Goal: Task Accomplishment & Management: Use online tool/utility

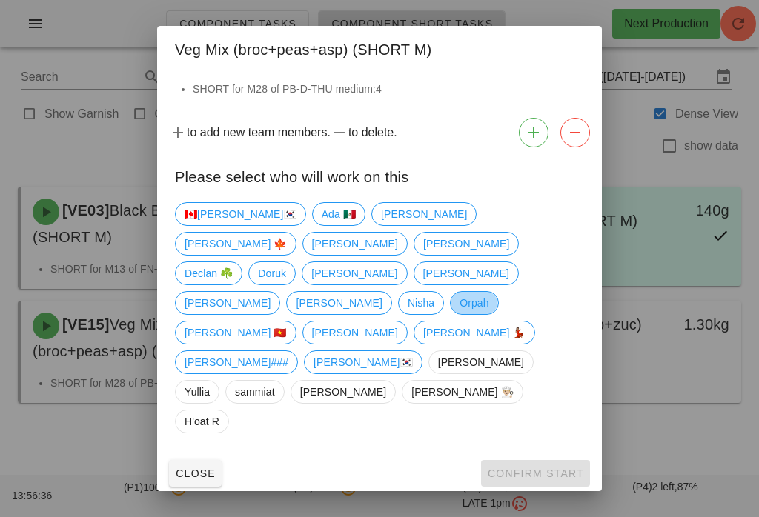
click at [450, 315] on span "Orpah" at bounding box center [474, 303] width 48 height 24
click at [550, 468] on span "Confirm Start" at bounding box center [535, 474] width 97 height 12
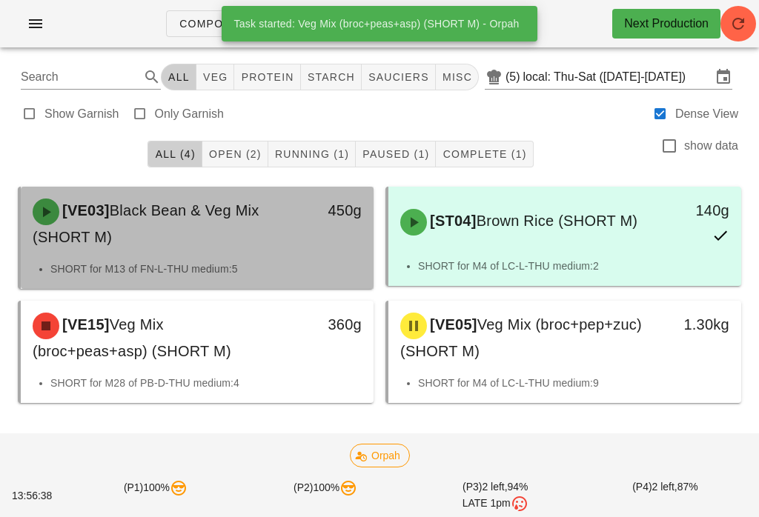
click at [216, 233] on div "[VE03] Black Bean & Veg Mix (SHORT M)" at bounding box center [154, 224] width 260 height 68
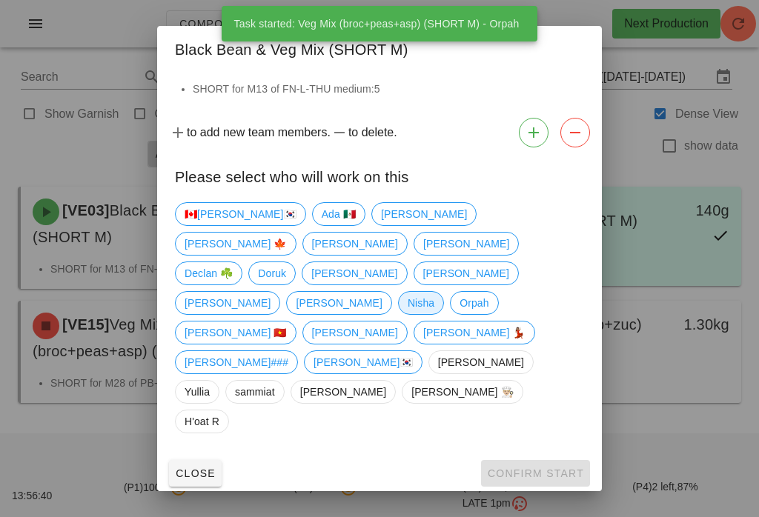
click at [408, 314] on span "Nisha" at bounding box center [421, 303] width 27 height 22
click at [560, 468] on span "Confirm Start" at bounding box center [535, 474] width 97 height 12
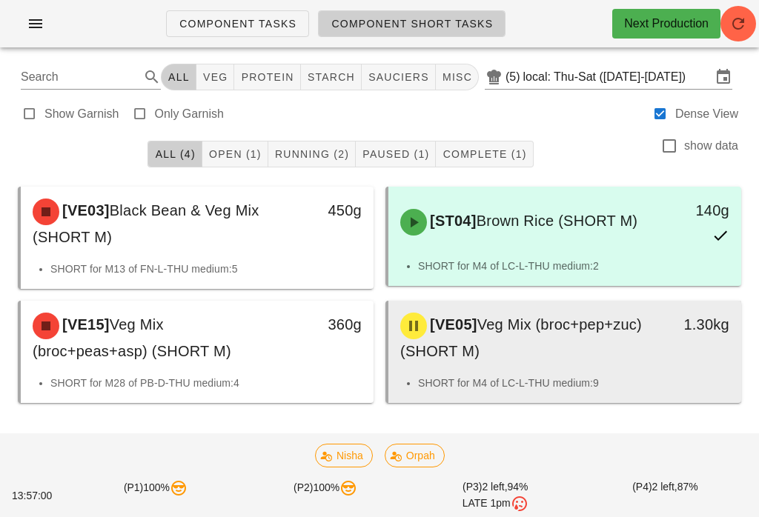
click at [549, 351] on span "Veg Mix (broc+pep+zuc) (SHORT M)" at bounding box center [521, 338] width 242 height 43
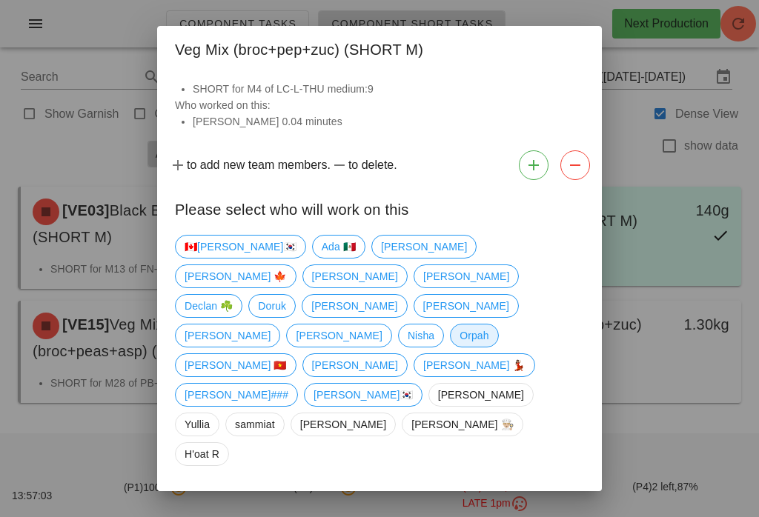
click at [460, 325] on span "Orpah" at bounding box center [474, 336] width 29 height 22
click at [550, 487] on div "Close Confirm Start" at bounding box center [379, 506] width 445 height 39
click at [549, 493] on button "Confirm Start" at bounding box center [535, 506] width 109 height 27
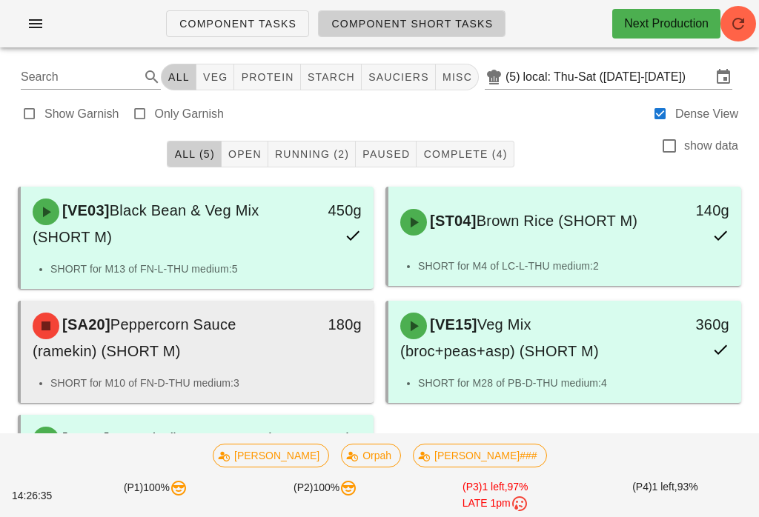
click at [297, 301] on div "[SA20] Peppercorn Sauce (ramekin) (SHORT M) 180g" at bounding box center [197, 338] width 353 height 74
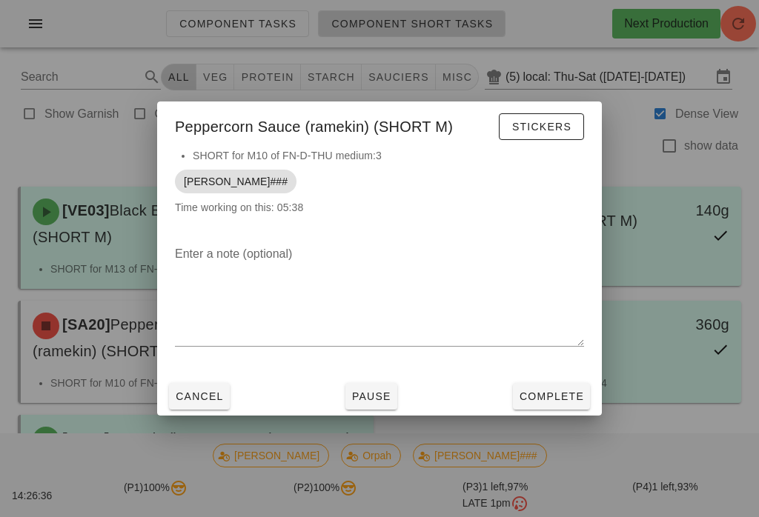
click at [522, 388] on button "Complete" at bounding box center [551, 396] width 77 height 27
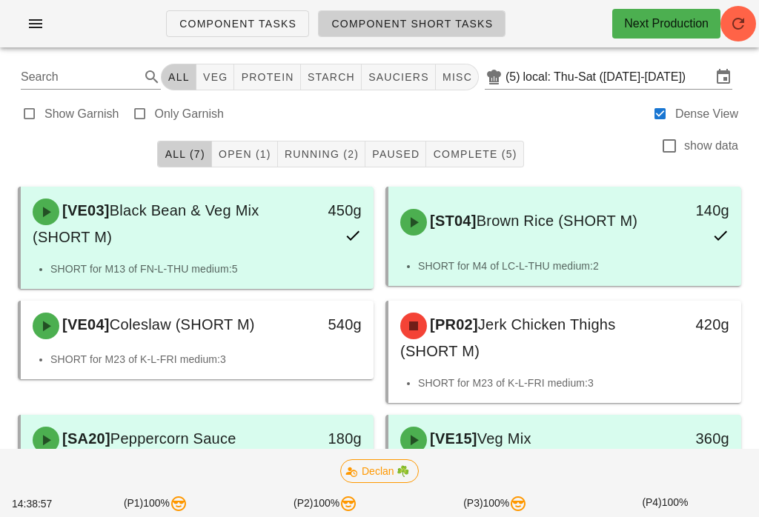
click at [755, 21] on span "button" at bounding box center [738, 24] width 36 height 18
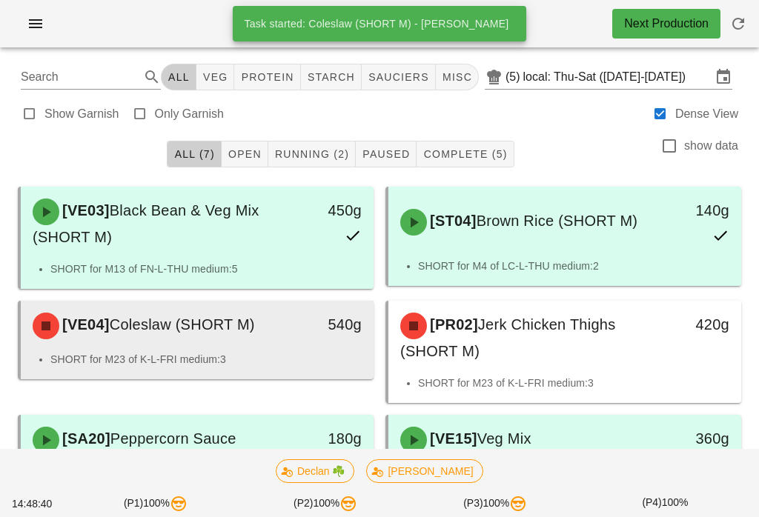
click at [243, 343] on div "[VE04] Coleslaw (SHORT M)" at bounding box center [154, 326] width 260 height 44
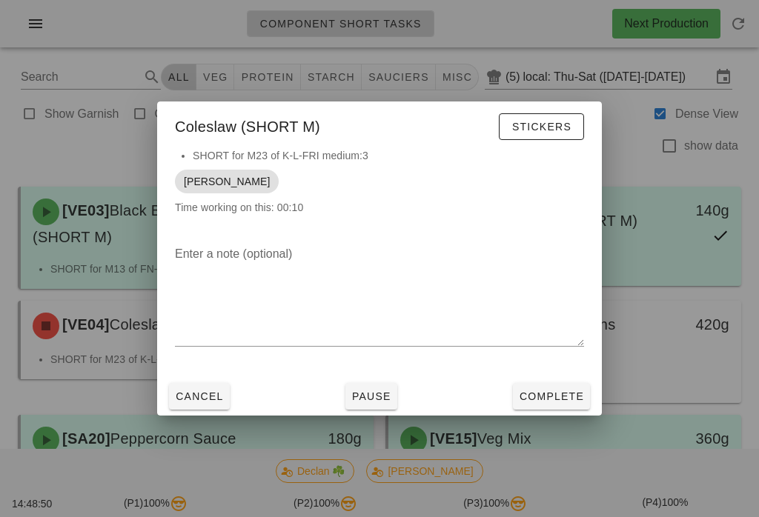
click at [194, 385] on button "Cancel" at bounding box center [199, 396] width 61 height 27
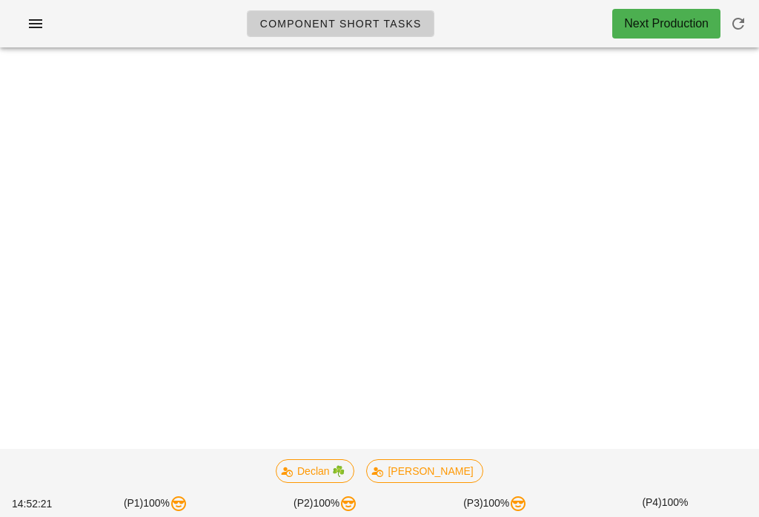
click at [255, 331] on span "Coleslaw (SHORT M)" at bounding box center [182, 325] width 145 height 16
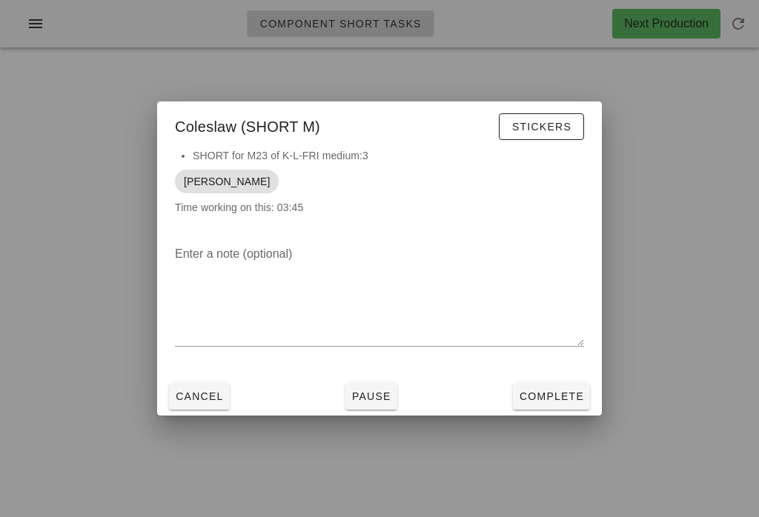
click at [188, 384] on button "Cancel" at bounding box center [199, 396] width 61 height 27
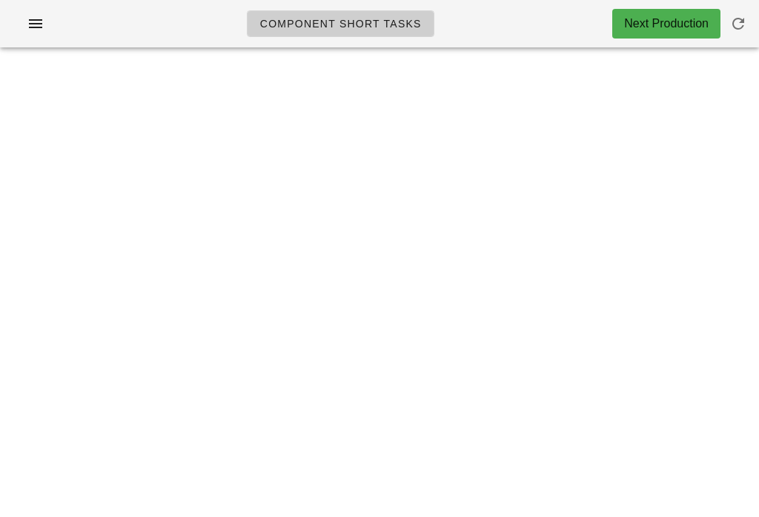
click at [758, 17] on html "Component Short Tasks Next Production Search All veg protein starch sauciers mi…" at bounding box center [379, 258] width 759 height 517
click at [755, 21] on span "button" at bounding box center [738, 24] width 36 height 18
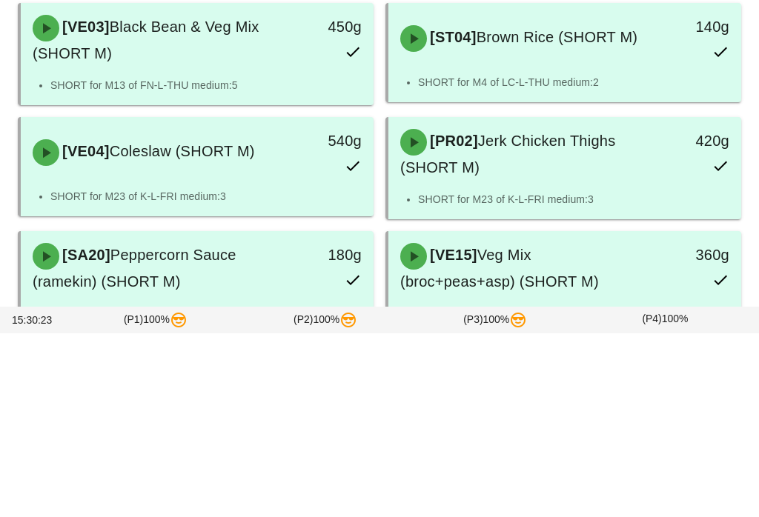
scroll to position [312, 0]
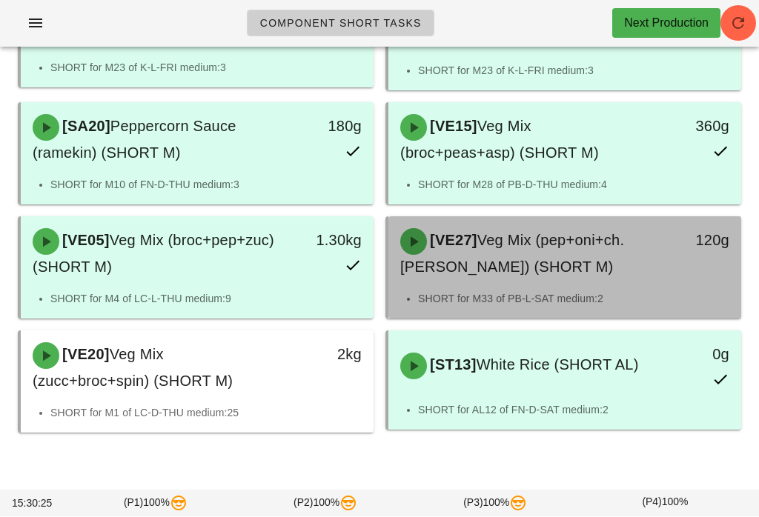
click at [535, 261] on span "Veg Mix (pep+oni+ch.[PERSON_NAME]) (SHORT M)" at bounding box center [512, 254] width 224 height 43
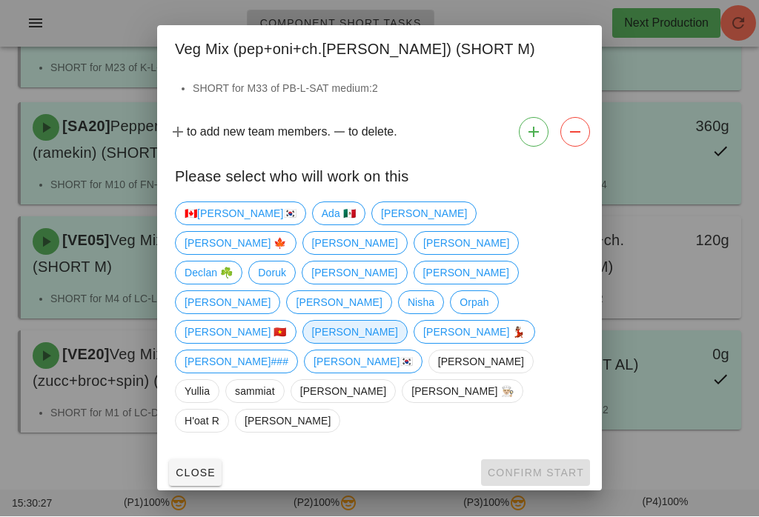
click at [380, 322] on span "[PERSON_NAME]" at bounding box center [355, 333] width 86 height 22
click at [529, 460] on button "Confirm Start" at bounding box center [535, 473] width 109 height 27
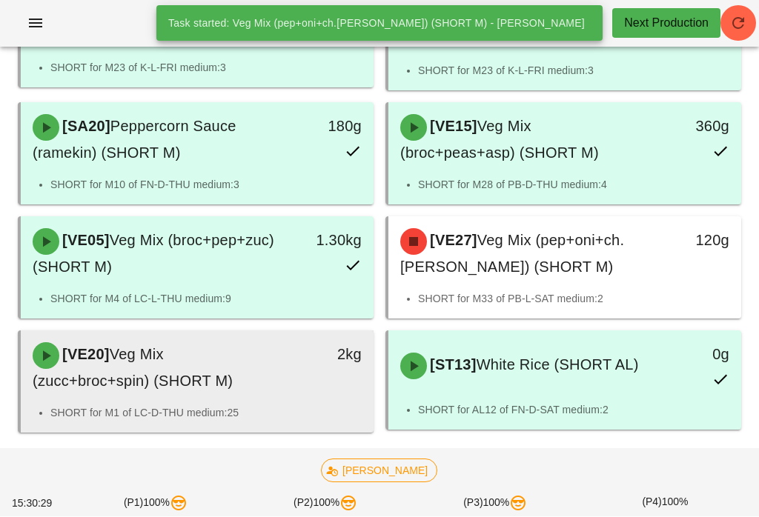
click at [248, 390] on div "[VE20] Veg Mix (zucc+broc+spin) (SHORT M)" at bounding box center [154, 368] width 260 height 68
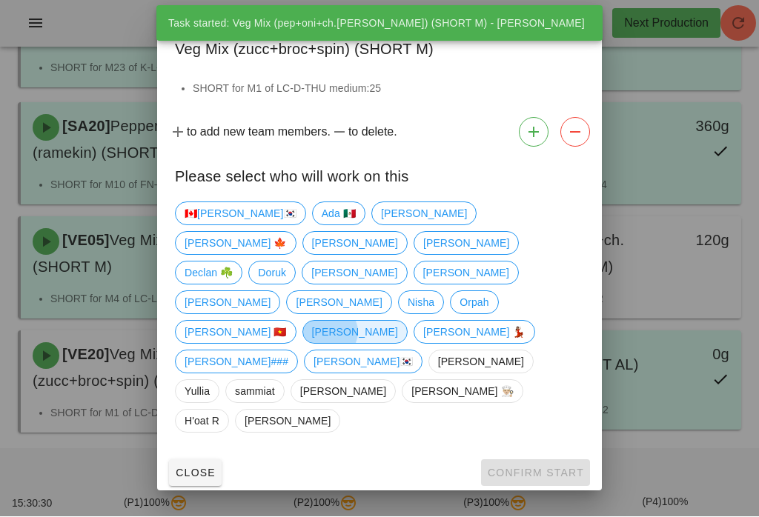
click at [382, 322] on span "[PERSON_NAME]" at bounding box center [355, 333] width 86 height 22
click at [537, 468] on span "Confirm Start" at bounding box center [535, 474] width 97 height 12
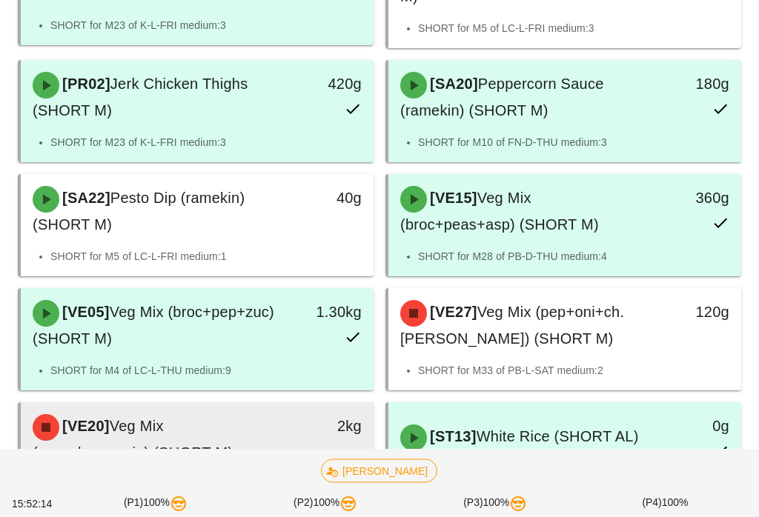
scroll to position [386, 0]
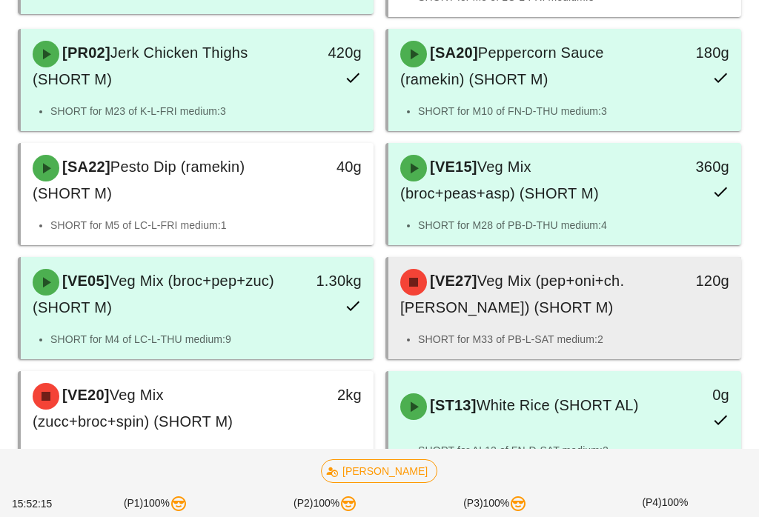
click at [622, 301] on div "[VE27] Veg Mix (pep+oni+ch.[PERSON_NAME]) (SHORT M)" at bounding box center [521, 294] width 260 height 68
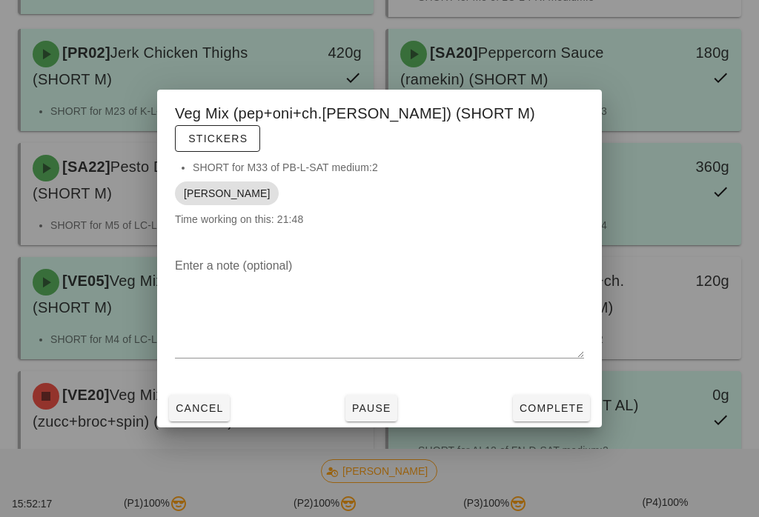
click at [566, 418] on button "Complete" at bounding box center [551, 408] width 77 height 27
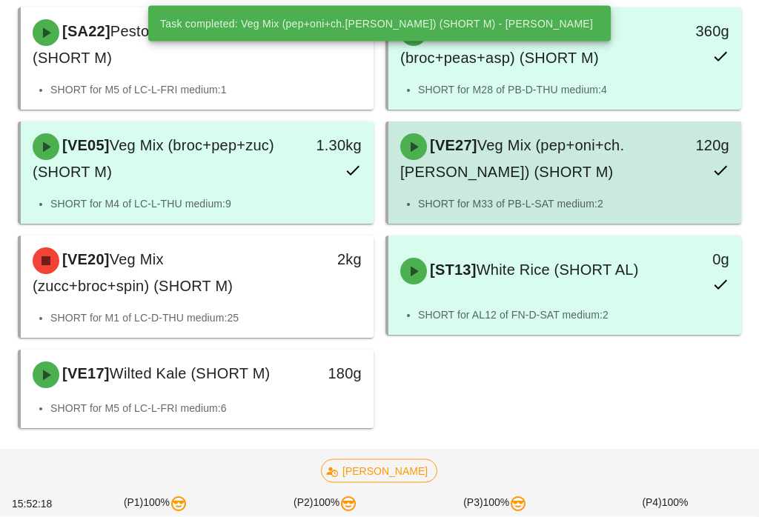
scroll to position [522, 0]
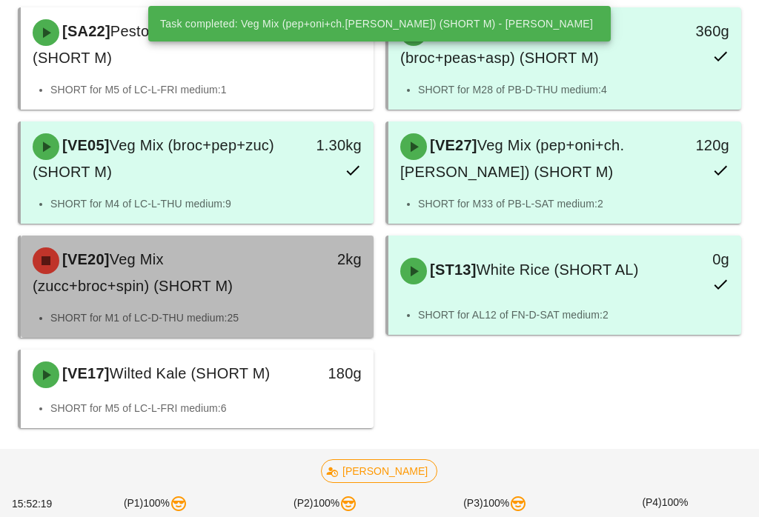
click at [265, 284] on div "[VE20] Veg Mix (zucc+broc+spin) (SHORT M)" at bounding box center [154, 273] width 260 height 68
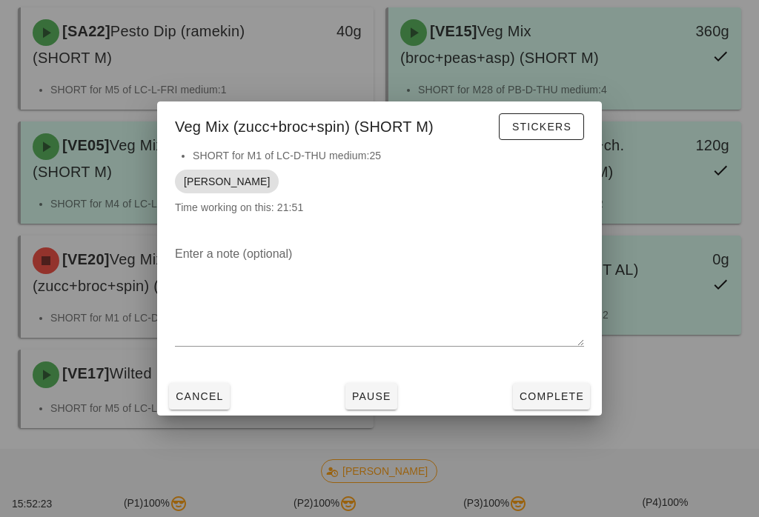
click at [648, 323] on div at bounding box center [379, 258] width 759 height 517
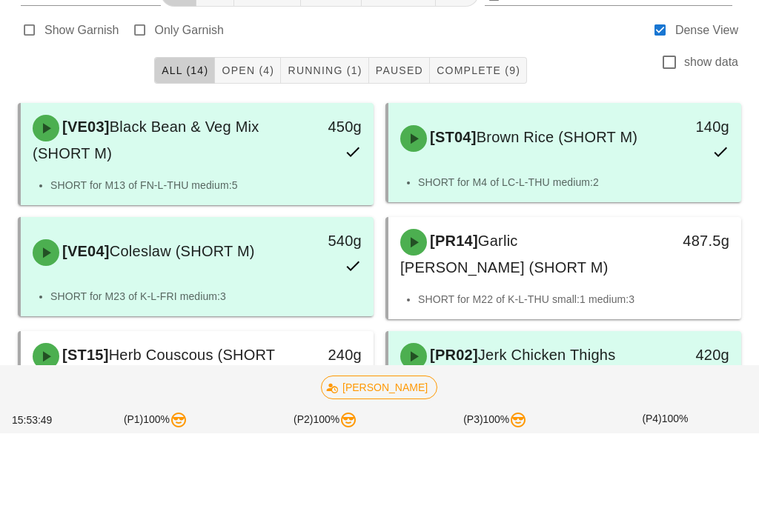
scroll to position [148, 0]
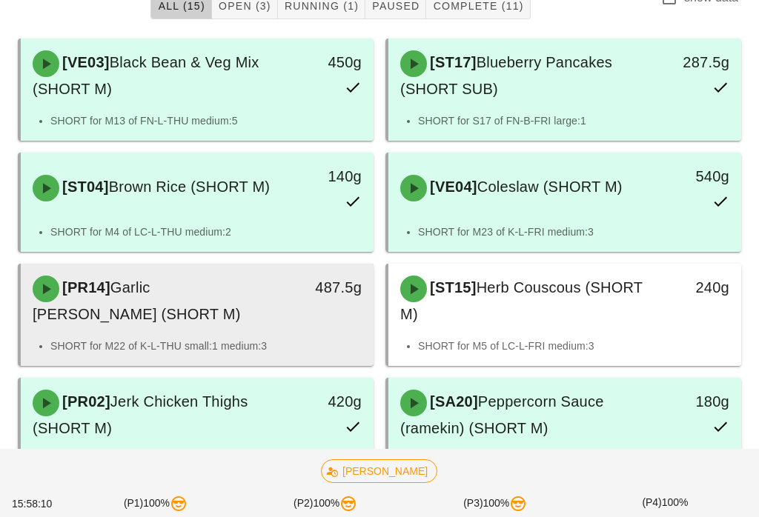
click at [253, 316] on div "[PR14] Garlic [PERSON_NAME] Pork (SHORT M)" at bounding box center [154, 301] width 260 height 68
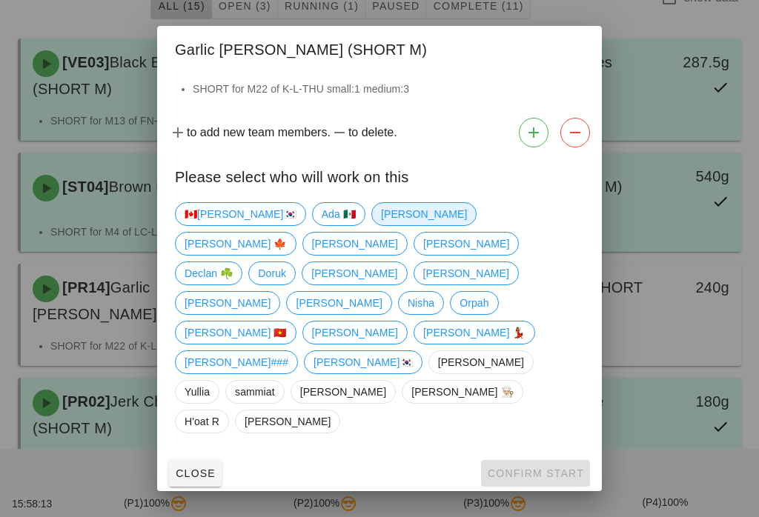
click at [381, 225] on span "[PERSON_NAME]" at bounding box center [424, 214] width 86 height 22
click at [543, 468] on span "Confirm Start" at bounding box center [535, 474] width 97 height 12
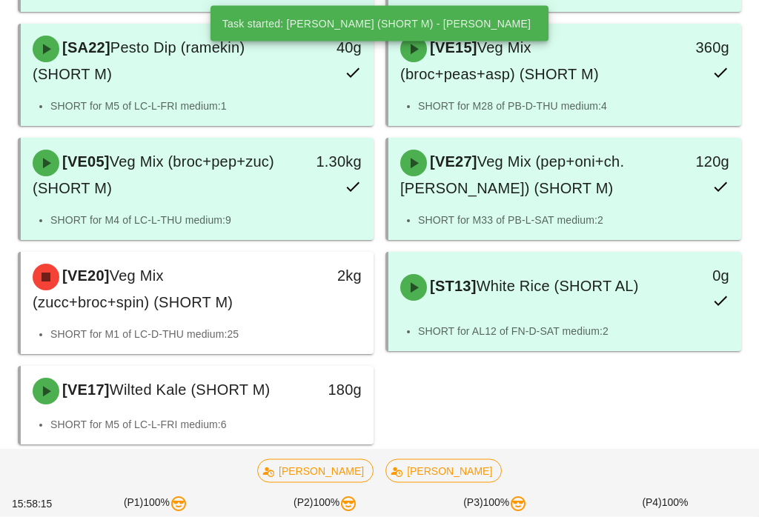
scroll to position [652, 0]
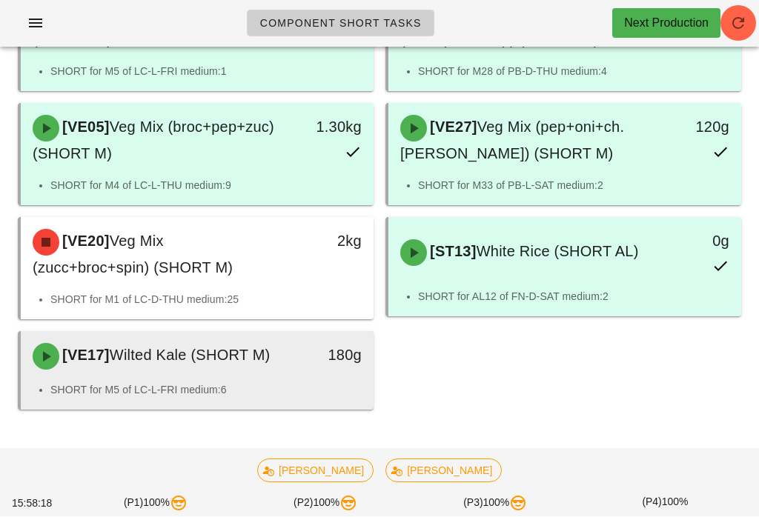
click at [262, 399] on li "SHORT for M5 of LC-L-FRI medium:6" at bounding box center [205, 390] width 311 height 16
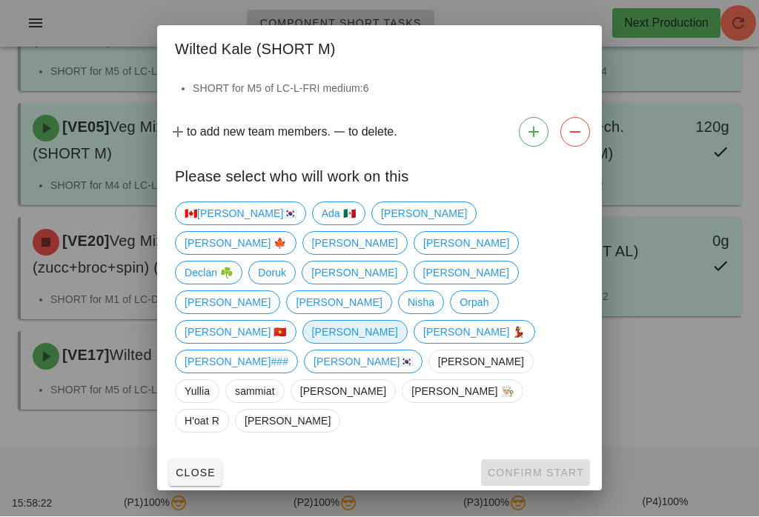
click at [370, 329] on span "[PERSON_NAME]" at bounding box center [355, 333] width 86 height 22
click at [548, 468] on span "Confirm Start" at bounding box center [535, 474] width 97 height 12
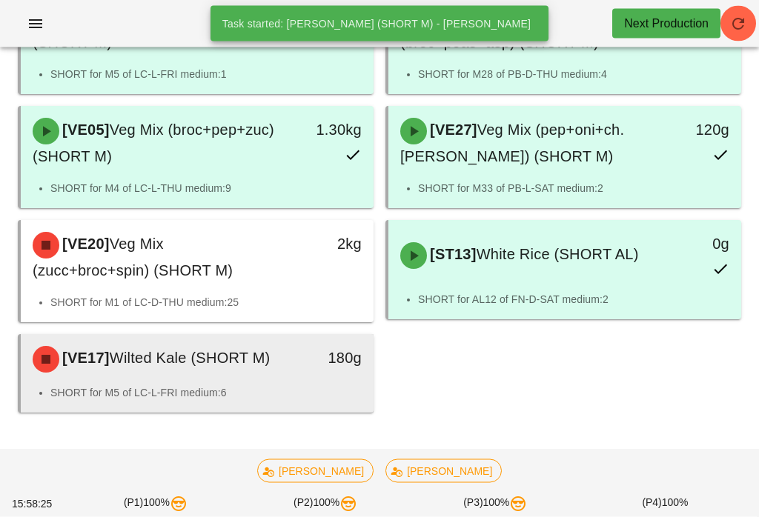
scroll to position [649, 0]
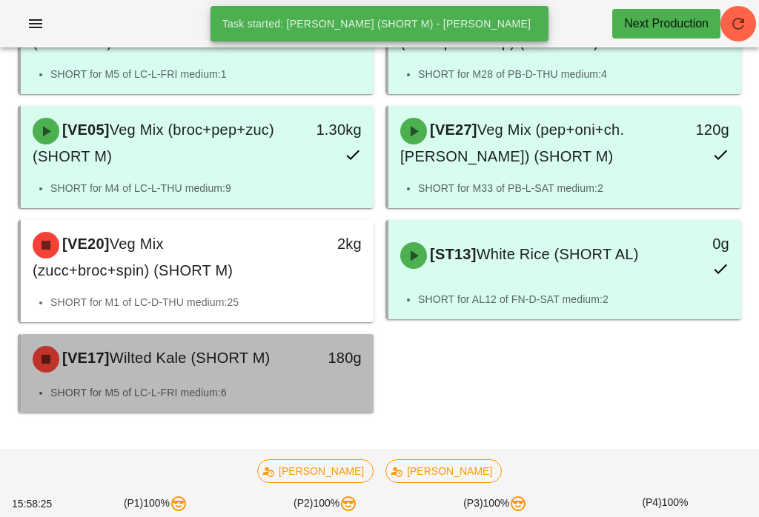
click at [324, 382] on div "180g" at bounding box center [327, 359] width 87 height 44
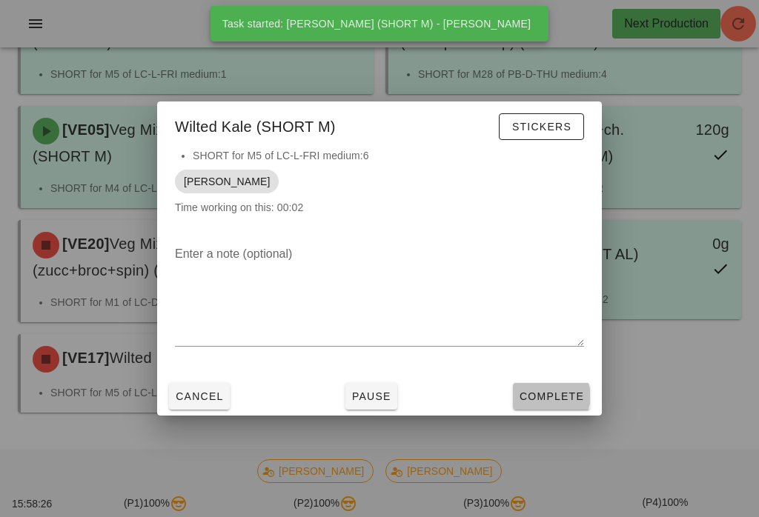
click at [578, 410] on button "Complete" at bounding box center [551, 396] width 77 height 27
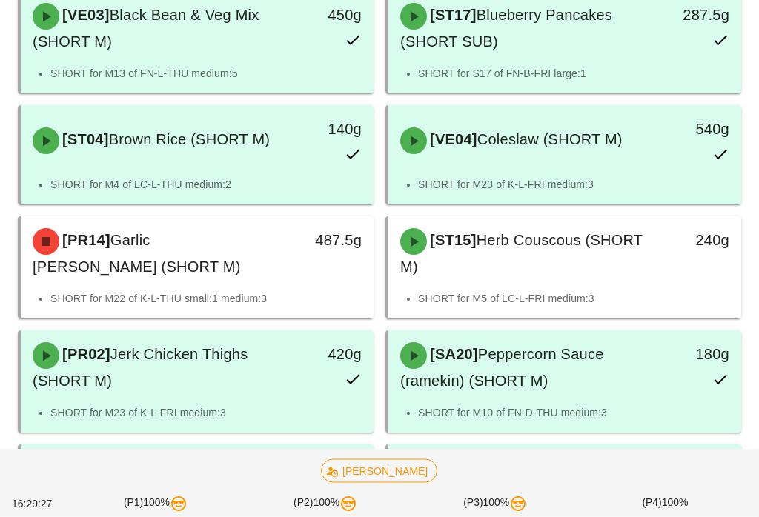
scroll to position [196, 0]
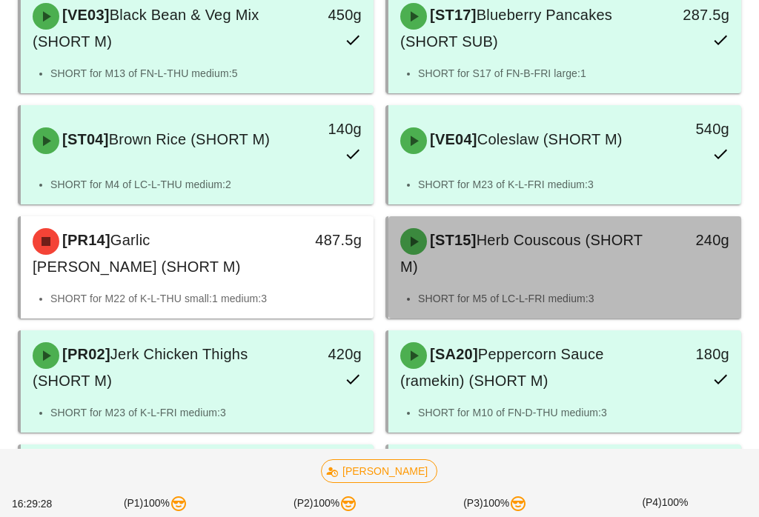
click at [566, 271] on div "[ST15] Herb Couscous (SHORT M)" at bounding box center [521, 253] width 260 height 68
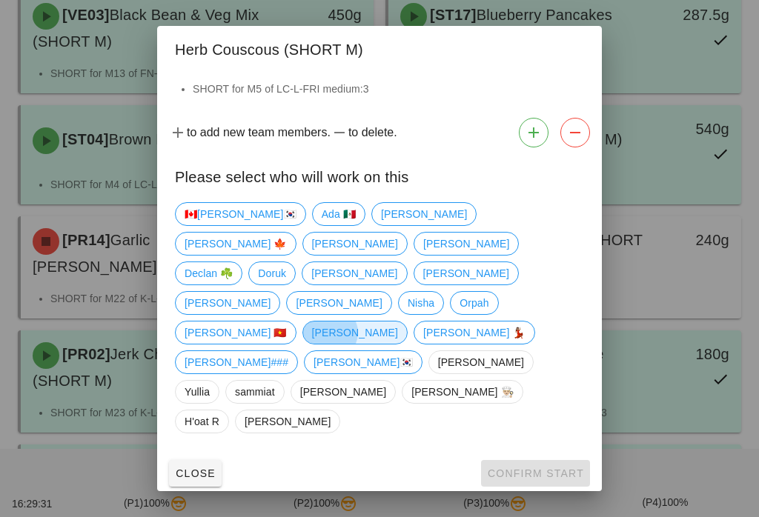
click at [379, 337] on span "[PERSON_NAME]" at bounding box center [355, 333] width 86 height 22
click at [557, 468] on span "Confirm Start" at bounding box center [535, 474] width 97 height 12
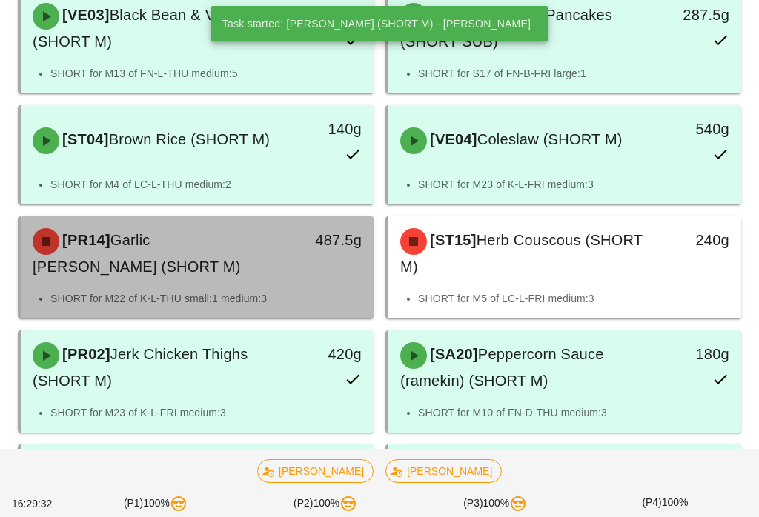
click at [299, 259] on div "487.5g" at bounding box center [327, 253] width 87 height 68
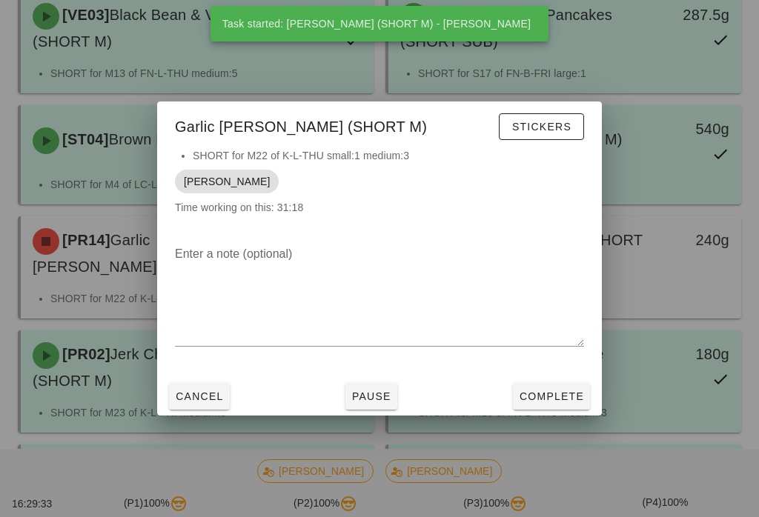
click at [550, 402] on span "Complete" at bounding box center [551, 397] width 65 height 12
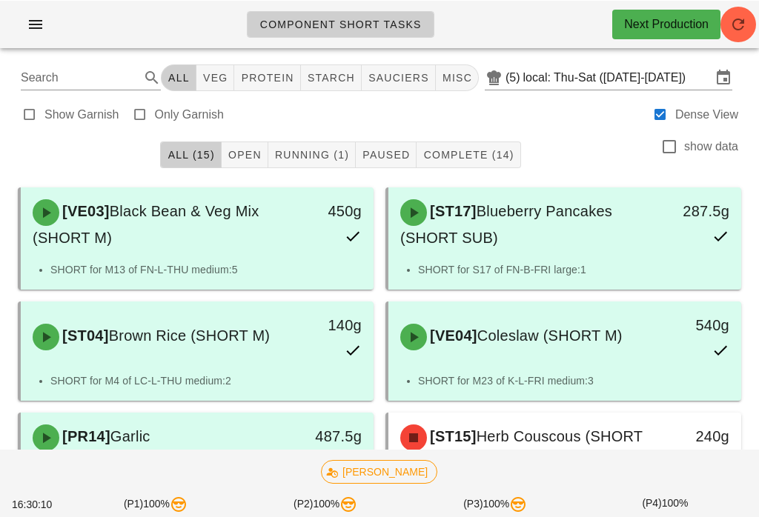
click at [744, 22] on icon "button" at bounding box center [738, 24] width 18 height 18
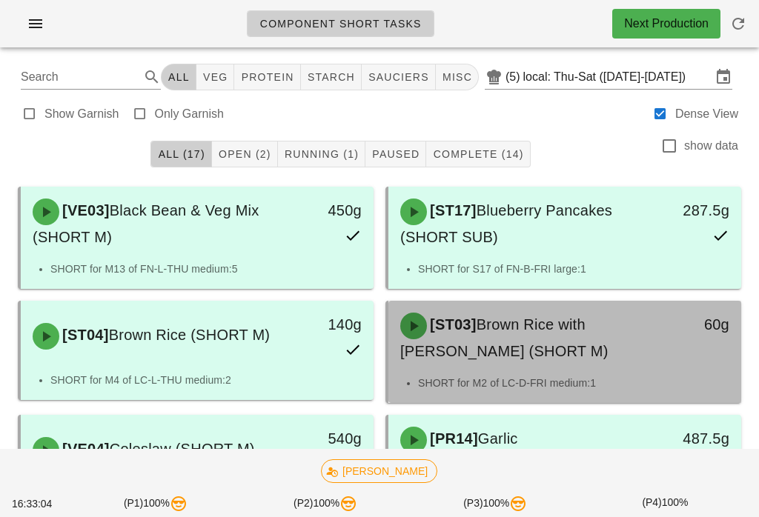
click at [560, 351] on div "[ST03] Brown Rice with Parsley (SHORT M)" at bounding box center [521, 338] width 260 height 68
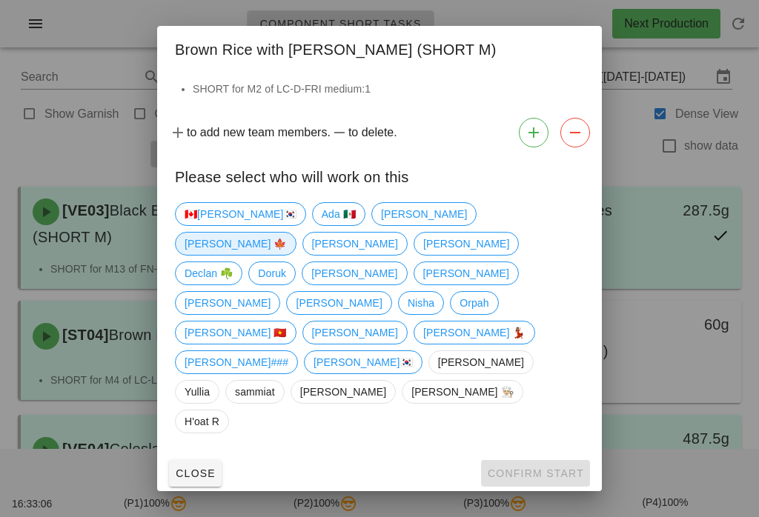
click at [287, 255] on span "[PERSON_NAME] 🍁" at bounding box center [236, 244] width 102 height 22
click at [534, 460] on button "Confirm Start" at bounding box center [535, 473] width 109 height 27
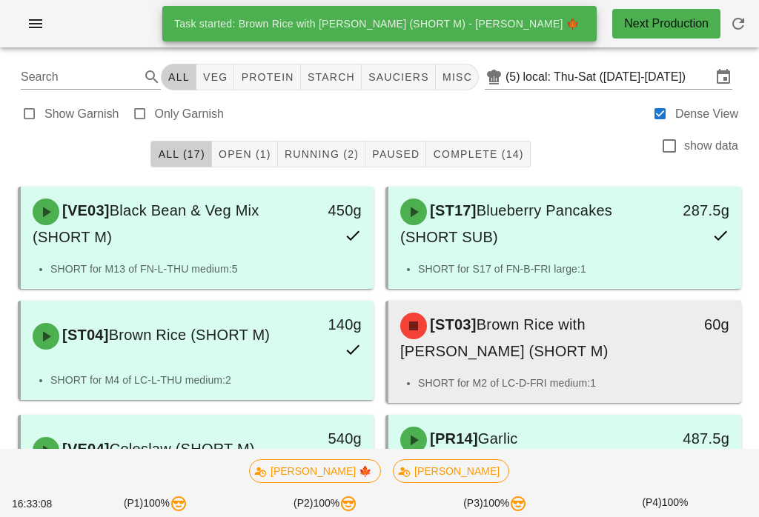
click at [657, 357] on div "60g" at bounding box center [695, 338] width 87 height 68
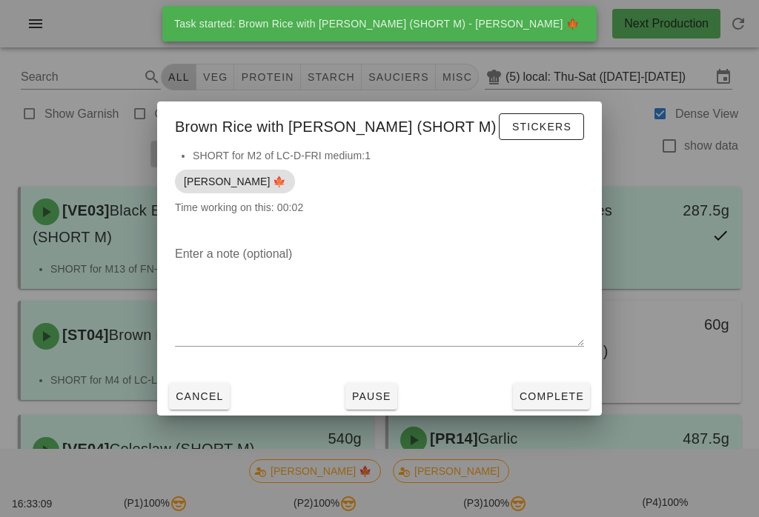
click at [540, 397] on span "Complete" at bounding box center [551, 397] width 65 height 12
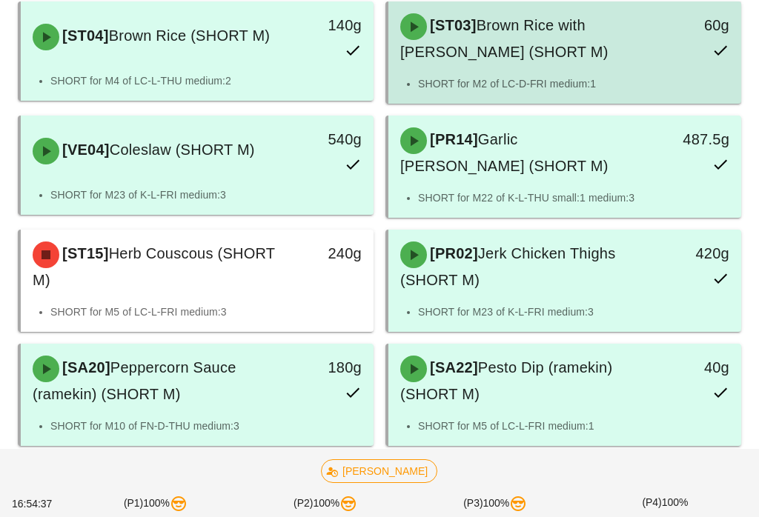
scroll to position [299, 0]
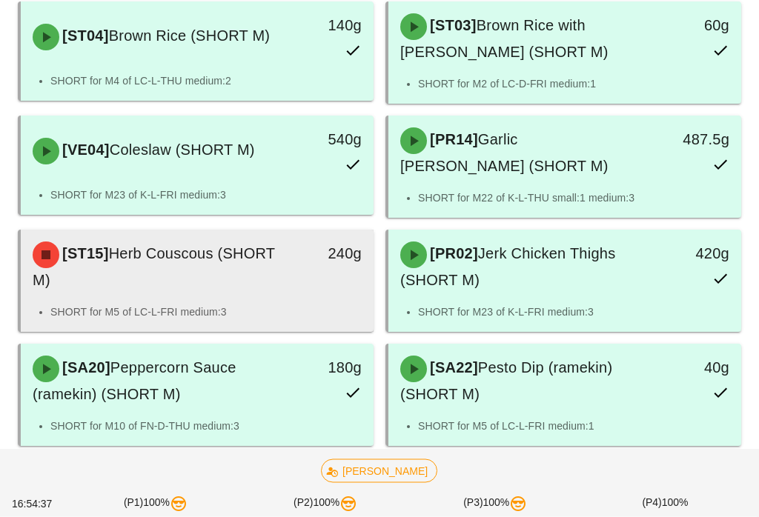
click at [213, 284] on div "[ST15] Herb Couscous (SHORT M)" at bounding box center [154, 267] width 260 height 68
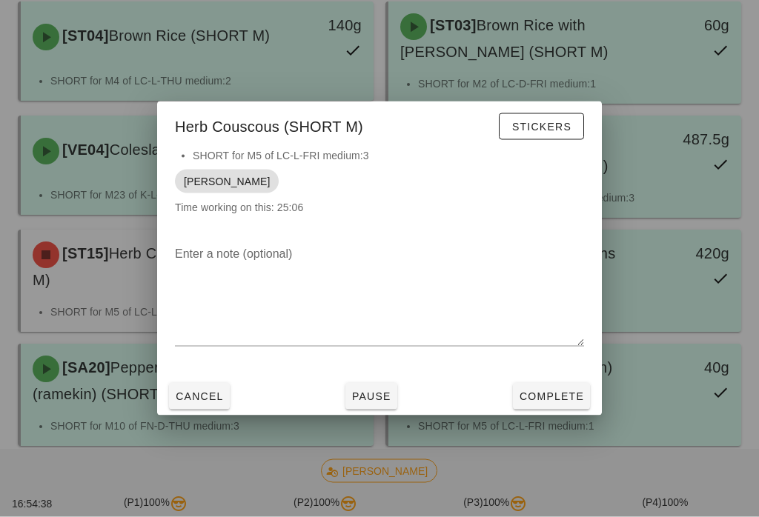
scroll to position [299, 0]
click at [546, 398] on button "Complete" at bounding box center [551, 396] width 77 height 27
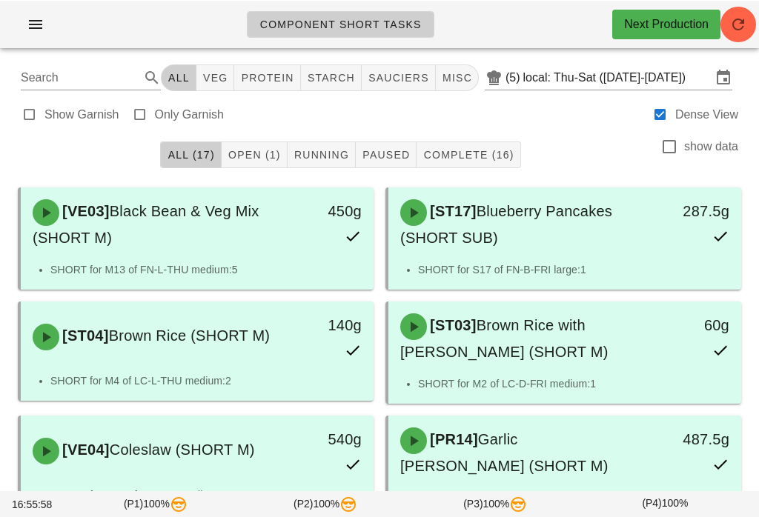
click at [261, 152] on span "Open (1)" at bounding box center [254, 154] width 53 height 12
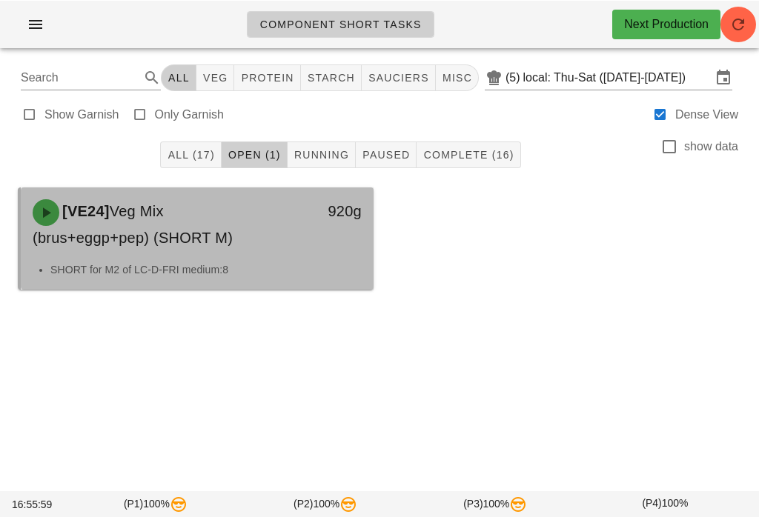
click at [253, 238] on div "[VE24] Veg Mix (brus+eggp+pep) (SHORT M)" at bounding box center [154, 224] width 260 height 68
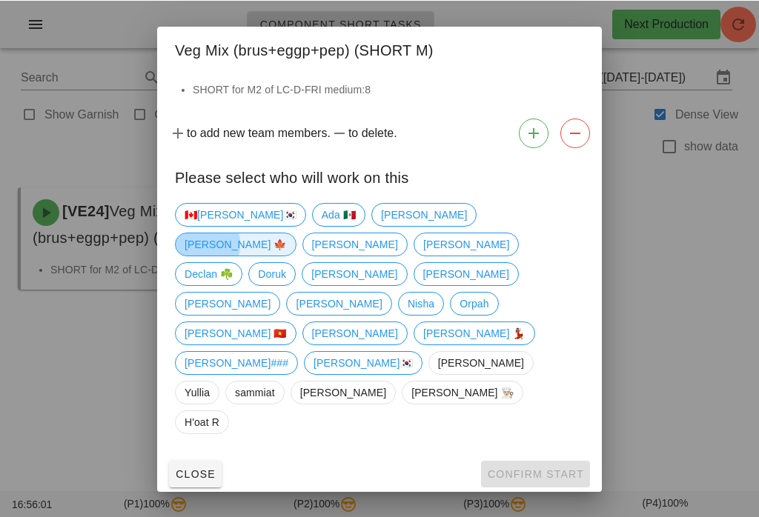
click at [287, 249] on span "[PERSON_NAME] 🍁" at bounding box center [236, 244] width 102 height 22
click at [549, 468] on span "Confirm Start" at bounding box center [535, 474] width 97 height 12
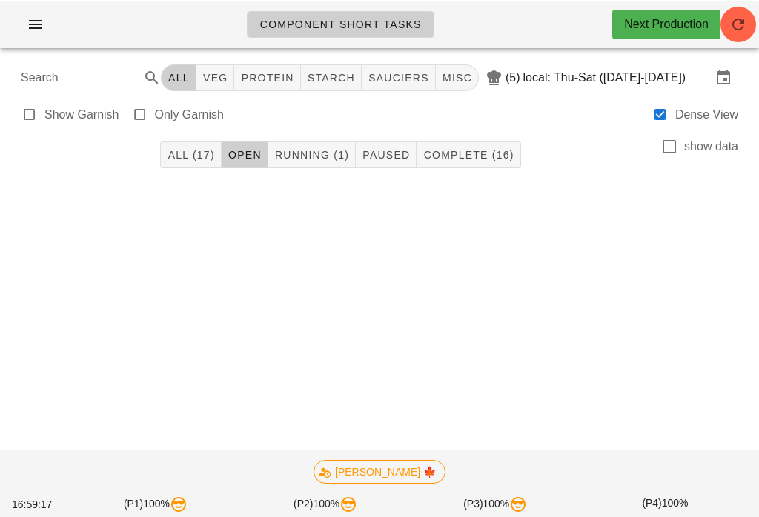
click at [326, 145] on button "Running (1)" at bounding box center [311, 154] width 87 height 27
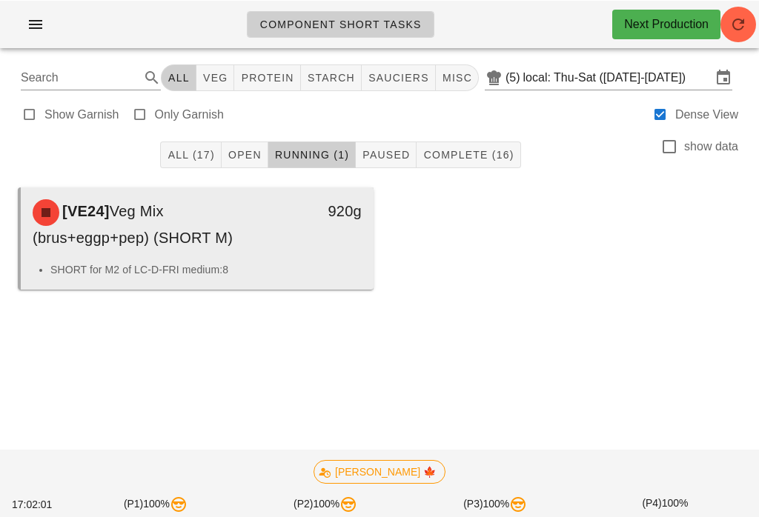
click at [305, 236] on div "920g" at bounding box center [327, 224] width 87 height 68
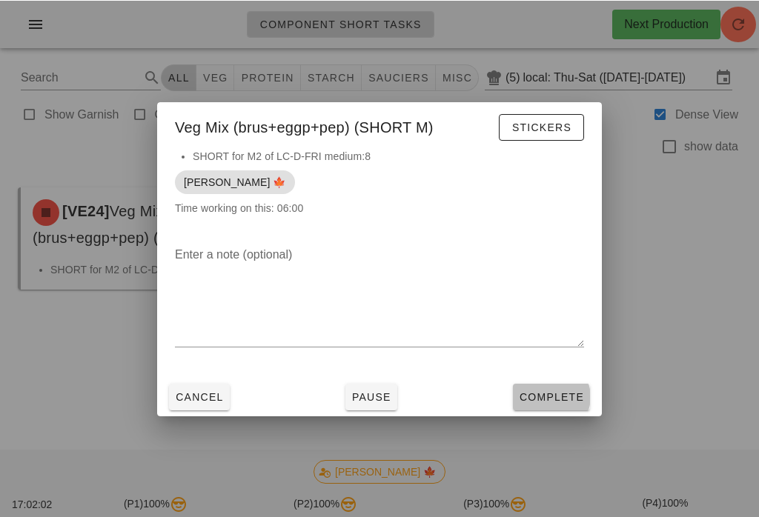
click at [557, 388] on button "Complete" at bounding box center [551, 396] width 77 height 27
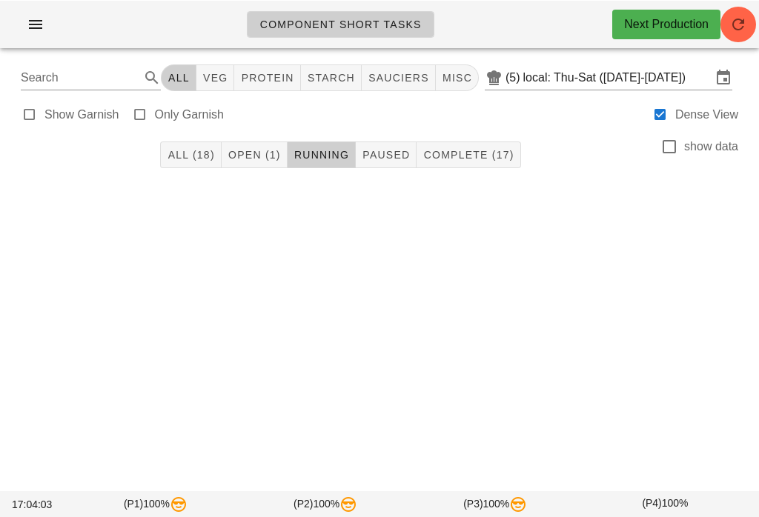
click at [245, 134] on div "All (18) Open (1) Running Paused Complete (17) show data" at bounding box center [379, 153] width 741 height 47
click at [257, 156] on span "Open (1)" at bounding box center [254, 154] width 53 height 12
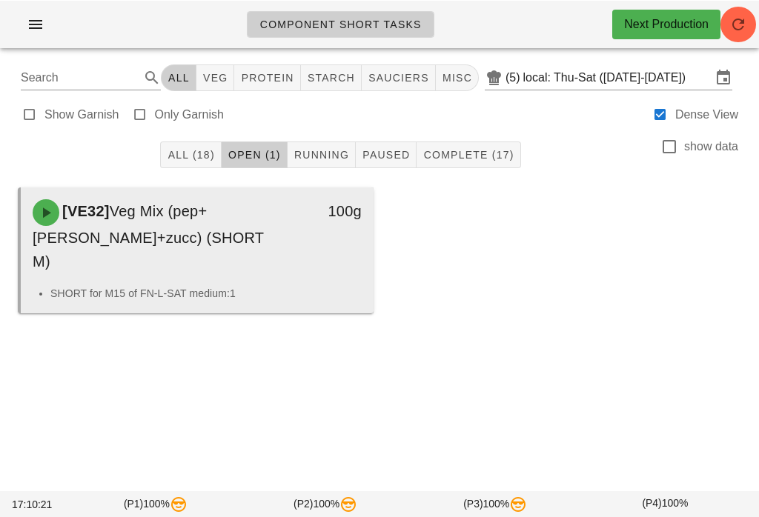
click at [260, 260] on div "[VE32] Veg Mix (pep+tom+zucc) (SHORT M) 100g" at bounding box center [197, 236] width 353 height 98
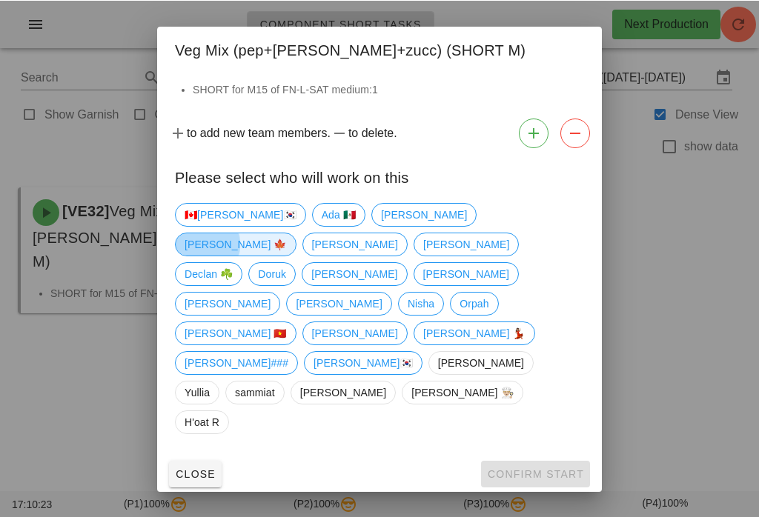
click at [287, 255] on span "[PERSON_NAME] 🍁" at bounding box center [236, 244] width 102 height 22
click at [538, 460] on button "Confirm Start" at bounding box center [535, 473] width 109 height 27
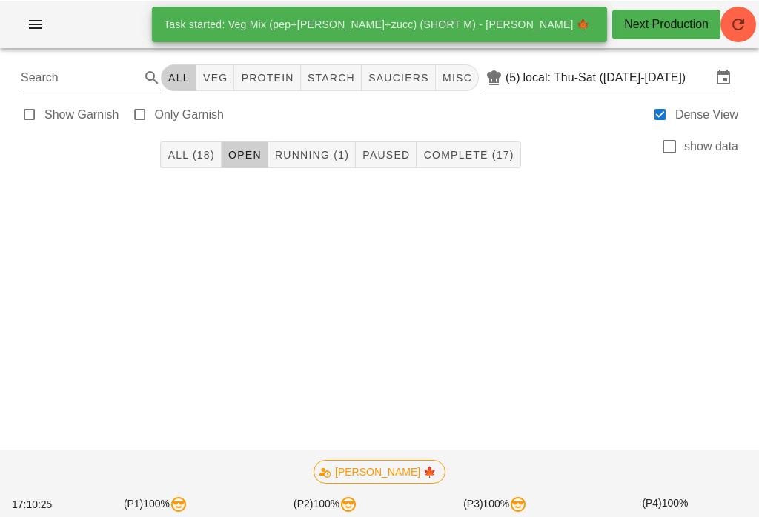
click at [323, 147] on button "Running (1)" at bounding box center [311, 154] width 87 height 27
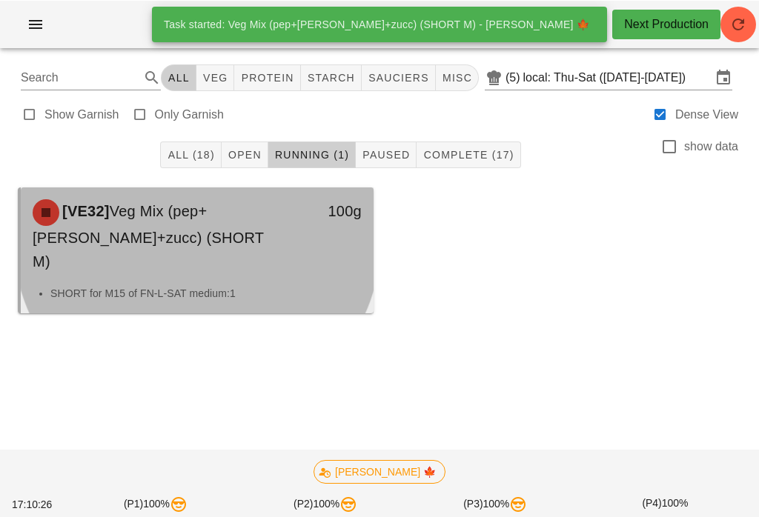
click at [263, 285] on li "SHORT for M15 of FN-L-SAT medium:1" at bounding box center [205, 293] width 311 height 16
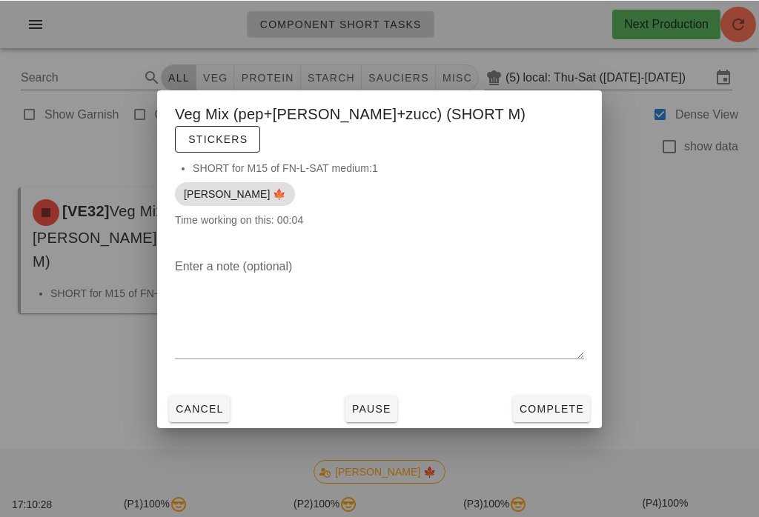
click at [570, 395] on button "Complete" at bounding box center [551, 408] width 77 height 27
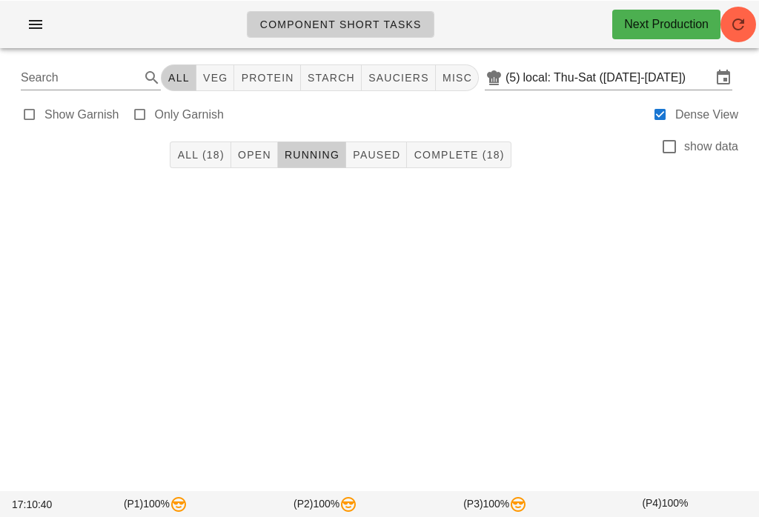
click at [472, 156] on span "Complete (18)" at bounding box center [458, 154] width 91 height 12
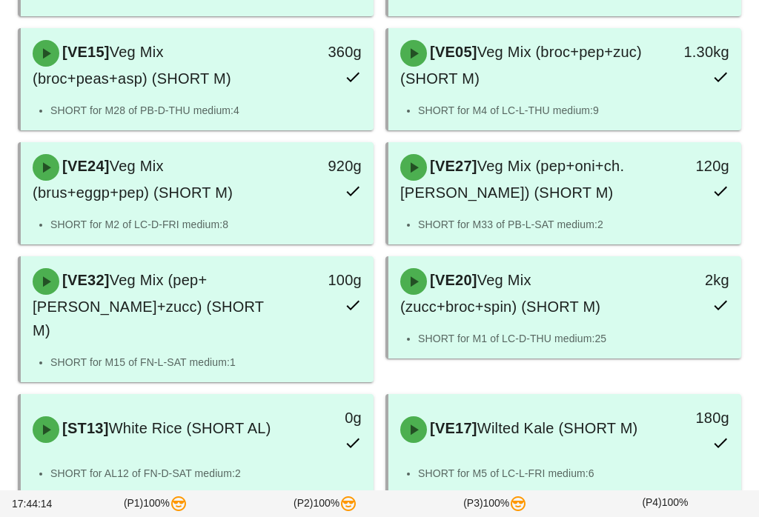
scroll to position [769, 0]
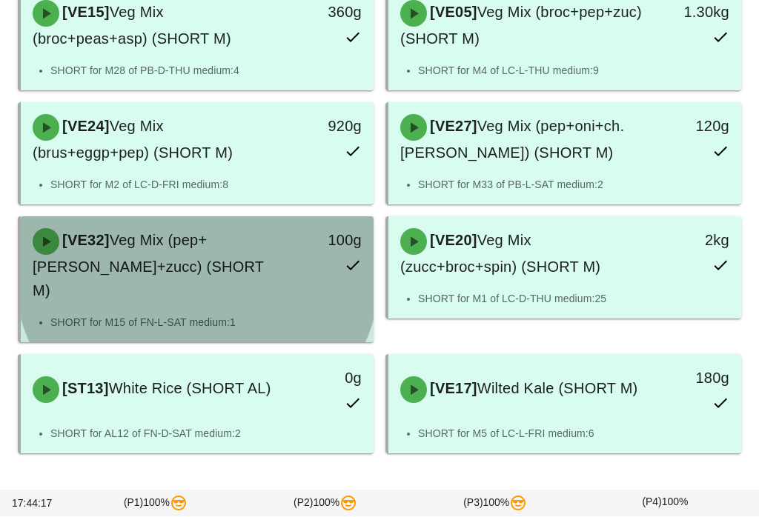
click at [254, 288] on div "[VE32] Veg Mix (pep+tom+zucc) (SHORT M) 100g" at bounding box center [197, 266] width 353 height 98
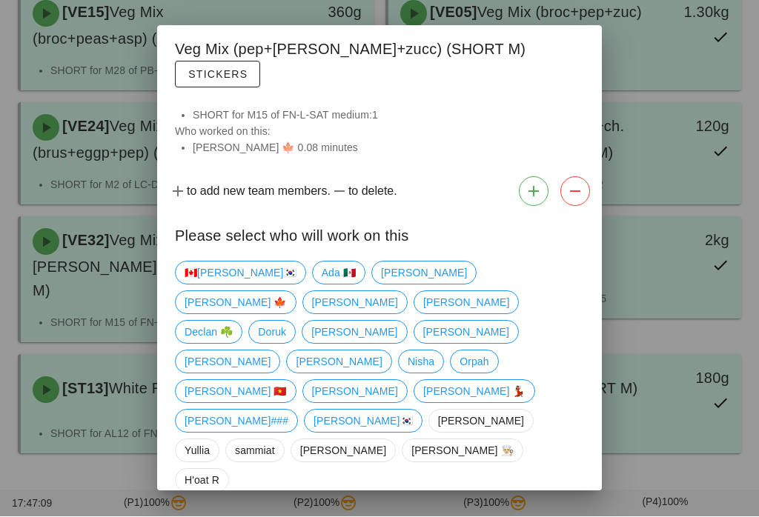
click at [703, 466] on div at bounding box center [379, 258] width 759 height 517
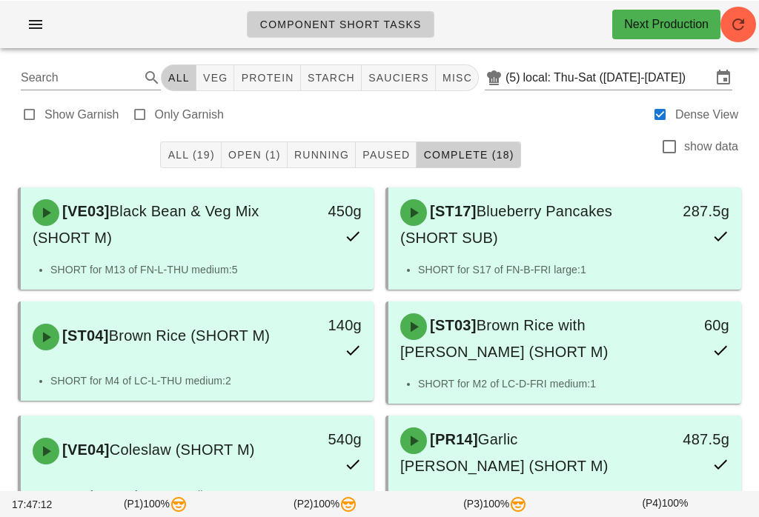
click at [259, 144] on button "Open (1)" at bounding box center [255, 154] width 66 height 27
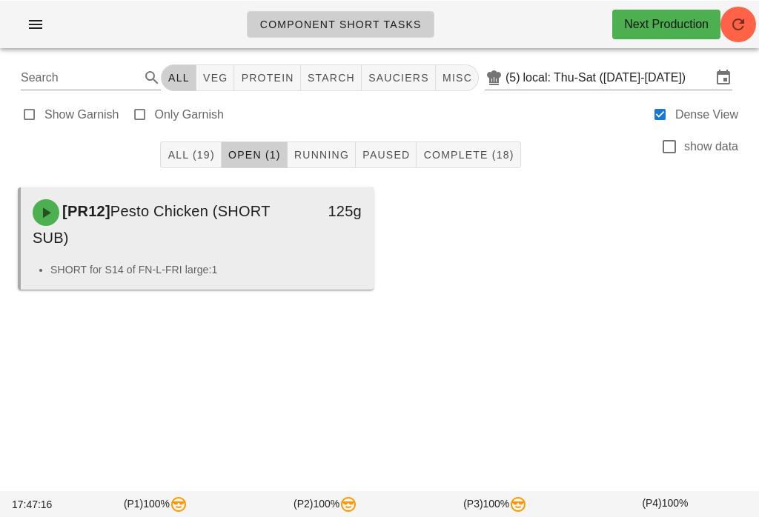
click at [300, 218] on div "125g" at bounding box center [327, 211] width 69 height 24
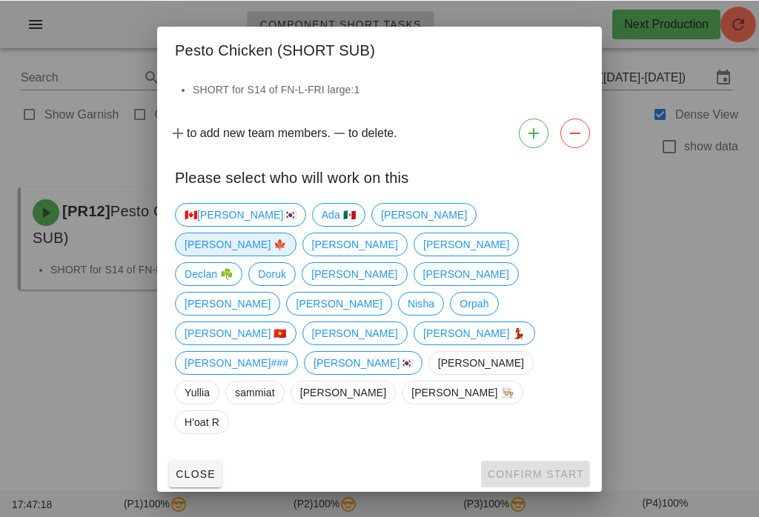
click at [287, 255] on span "[PERSON_NAME] 🍁" at bounding box center [236, 244] width 102 height 22
click at [558, 468] on span "Confirm Start" at bounding box center [535, 474] width 97 height 12
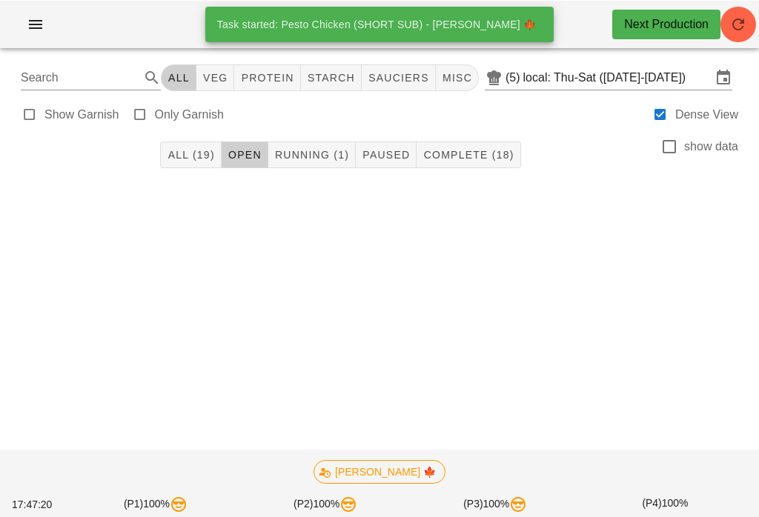
click at [311, 147] on button "Running (1)" at bounding box center [311, 154] width 87 height 27
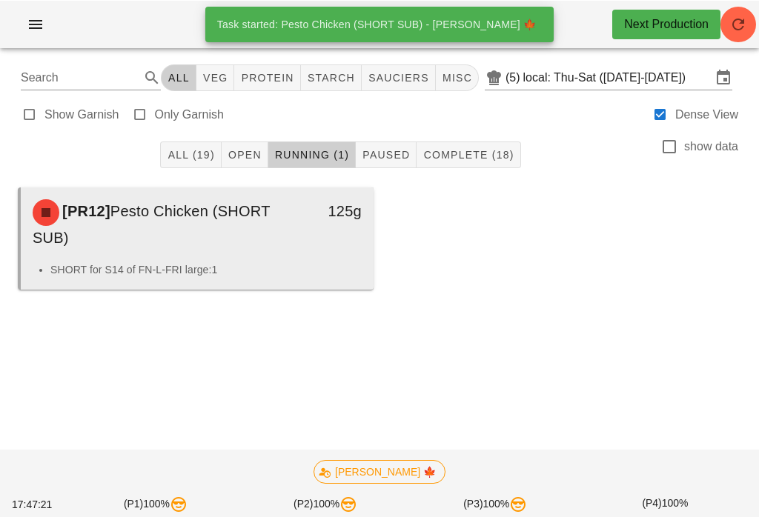
click at [325, 259] on div "[PR12] Pesto Chicken (SHORT SUB) 125g" at bounding box center [197, 224] width 353 height 74
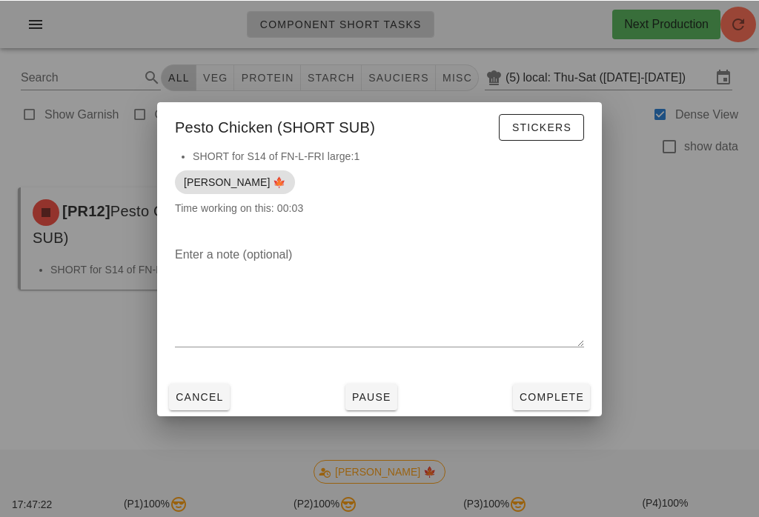
click at [560, 397] on span "Complete" at bounding box center [551, 397] width 65 height 12
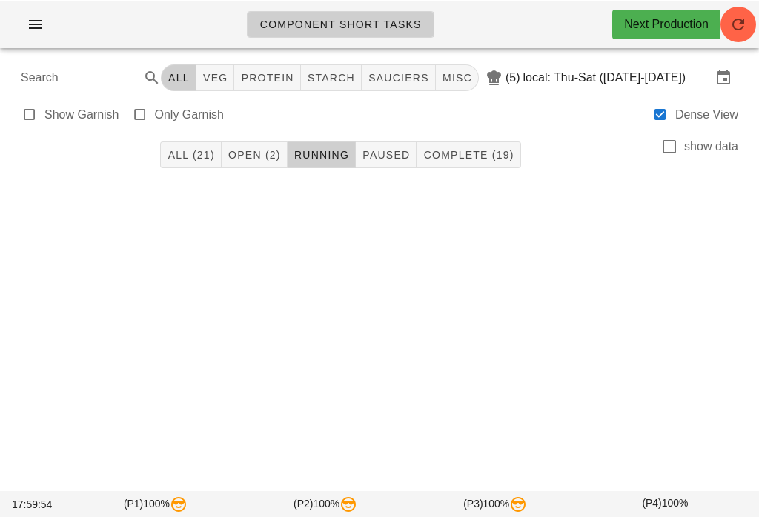
click at [252, 152] on span "Open (2)" at bounding box center [254, 154] width 53 height 12
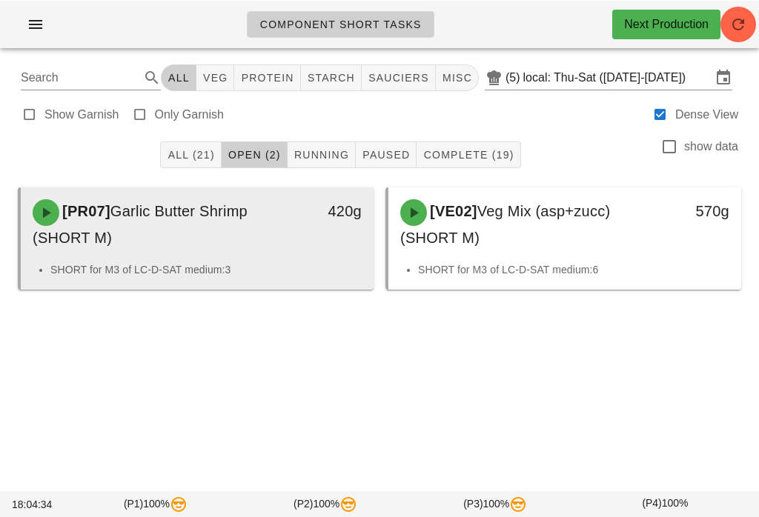
click at [299, 221] on div "420g" at bounding box center [327, 211] width 69 height 24
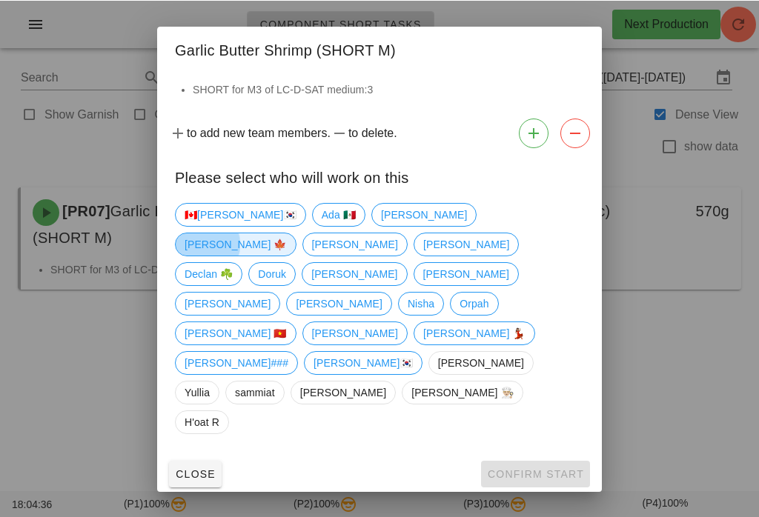
click at [287, 255] on span "[PERSON_NAME] 🍁" at bounding box center [236, 244] width 102 height 22
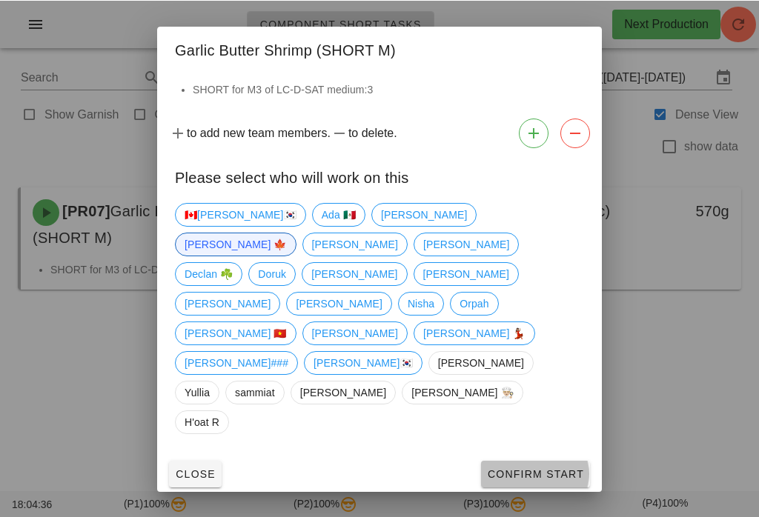
click at [551, 468] on span "Confirm Start" at bounding box center [535, 474] width 97 height 12
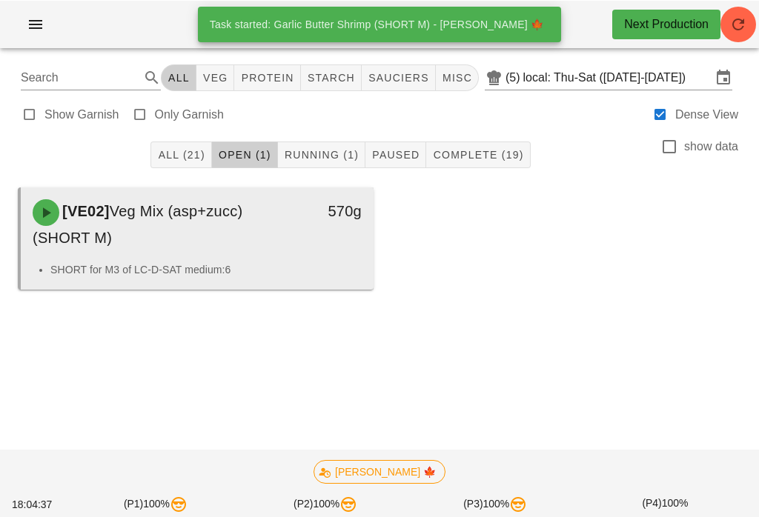
click at [294, 243] on div "570g" at bounding box center [327, 224] width 87 height 68
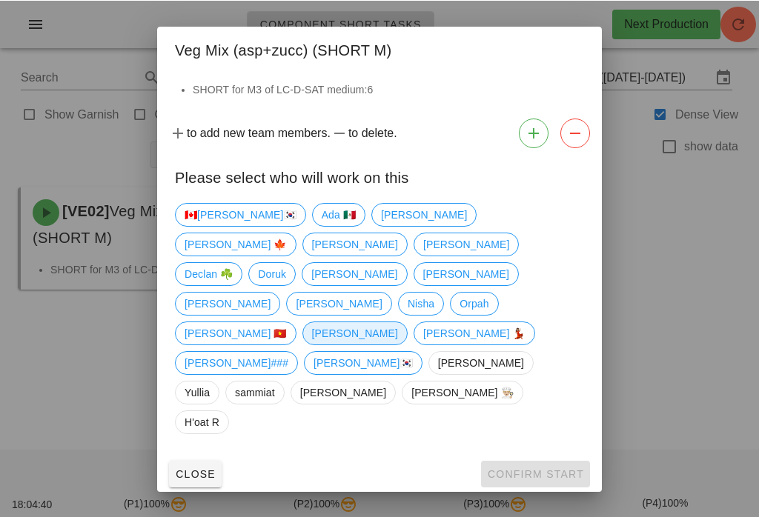
click at [368, 322] on span "[PERSON_NAME]" at bounding box center [355, 333] width 86 height 22
click at [572, 468] on span "Confirm Start" at bounding box center [535, 474] width 97 height 12
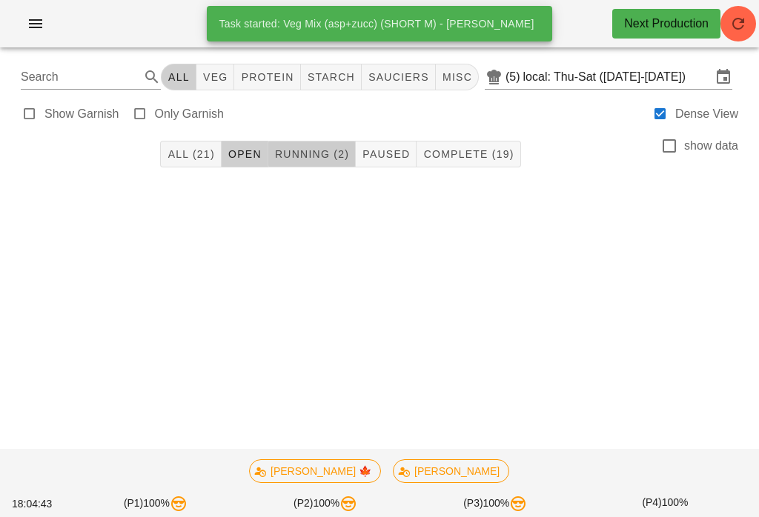
click at [316, 159] on span "Running (2)" at bounding box center [311, 154] width 75 height 12
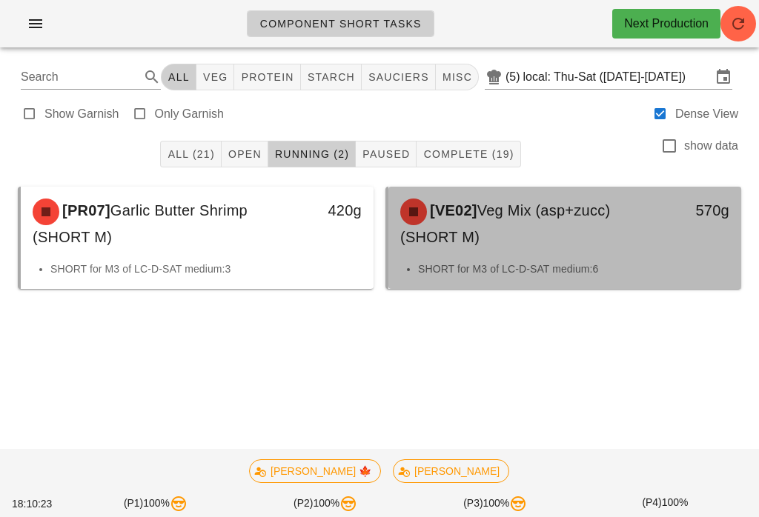
click at [637, 254] on div "[VE02] Veg Mix (asp+zucc) (SHORT M)" at bounding box center [521, 224] width 260 height 68
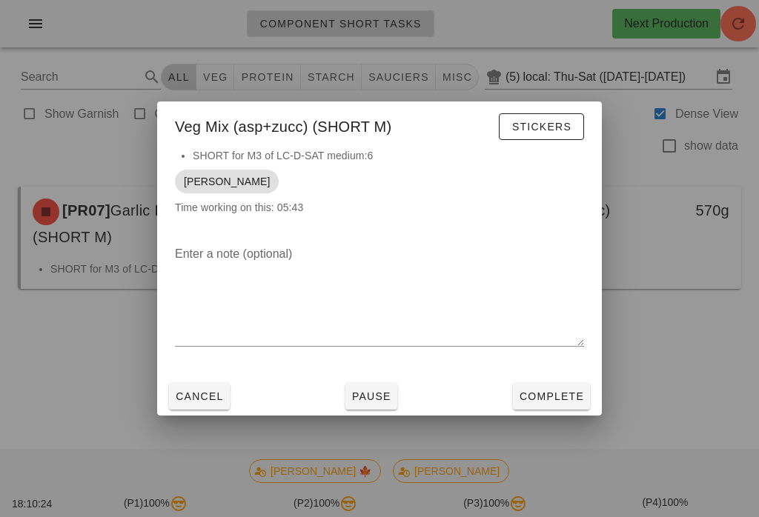
click at [523, 408] on button "Complete" at bounding box center [551, 396] width 77 height 27
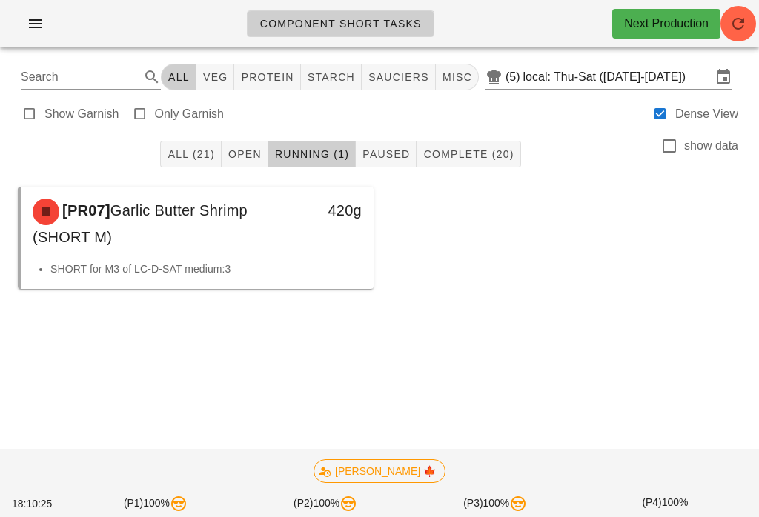
click at [560, 402] on div "Component Short Tasks Next Production Search All veg protein starch sauciers mi…" at bounding box center [379, 258] width 759 height 517
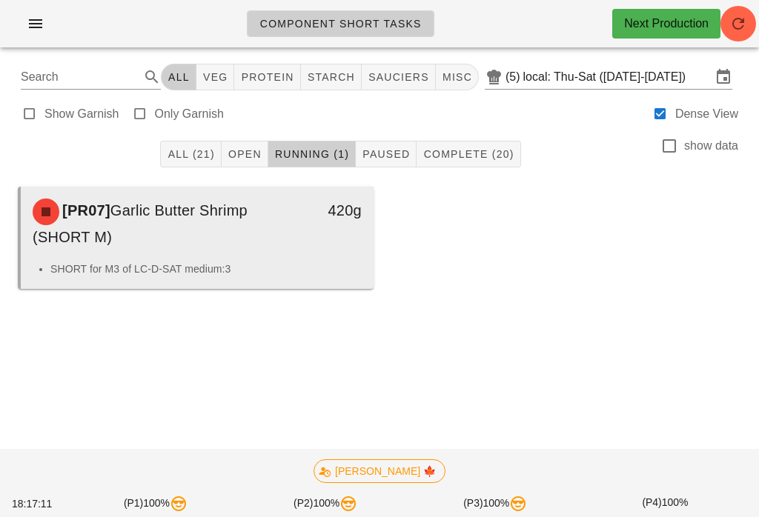
click at [258, 199] on div "[PR07] Garlic Butter Shrimp (SHORT M)" at bounding box center [154, 224] width 260 height 68
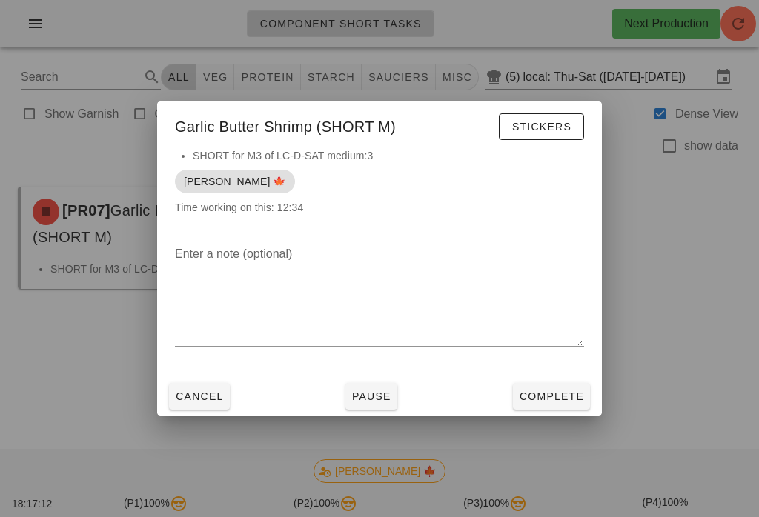
click at [563, 408] on button "Complete" at bounding box center [551, 396] width 77 height 27
